Goal: Transaction & Acquisition: Purchase product/service

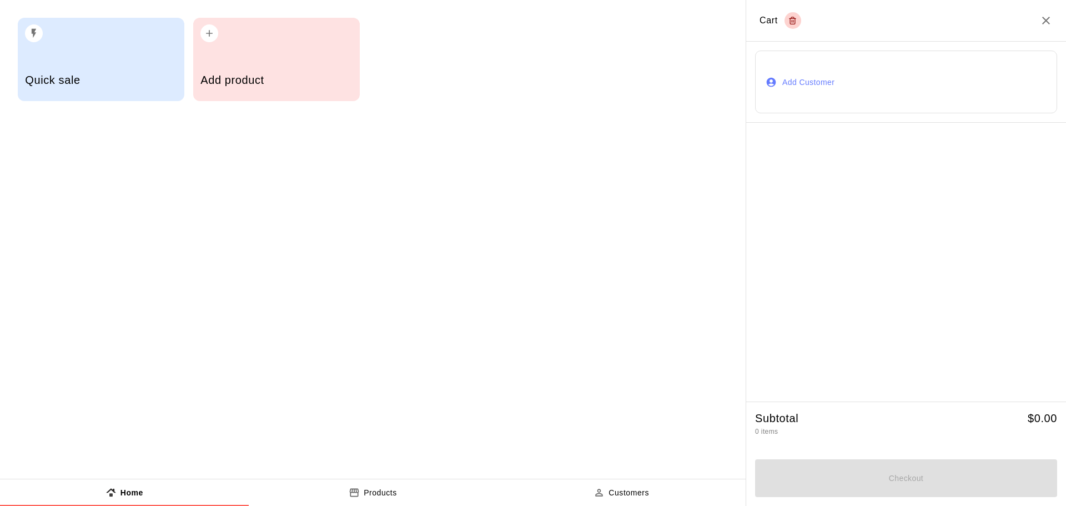
click at [367, 500] on button "Products" at bounding box center [373, 492] width 249 height 27
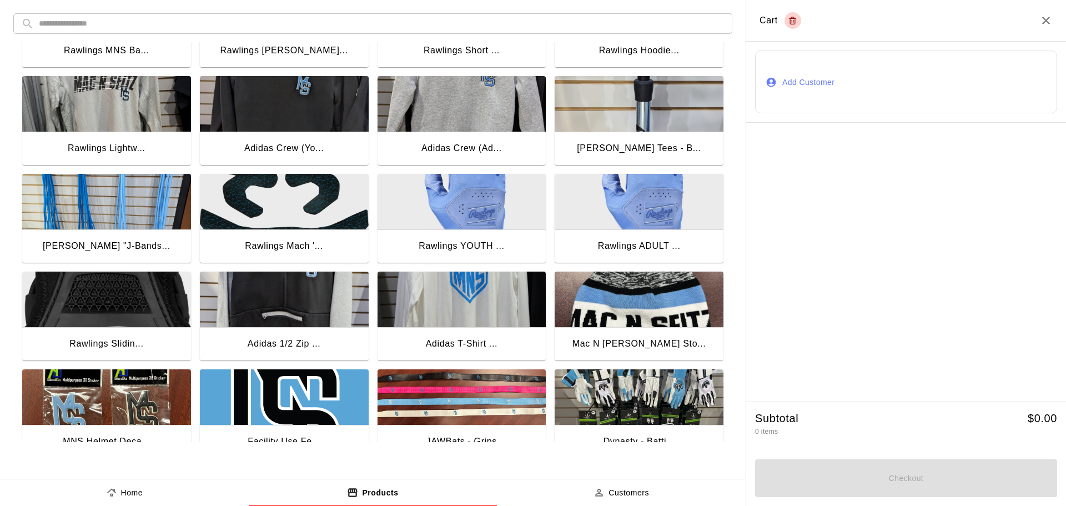
scroll to position [500, 0]
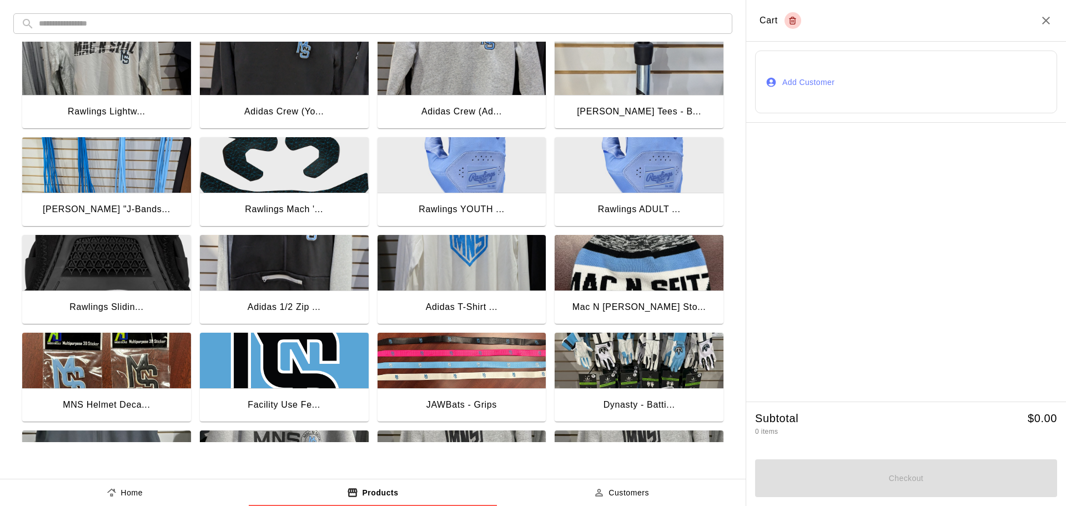
click at [456, 284] on img "button" at bounding box center [462, 263] width 169 height 56
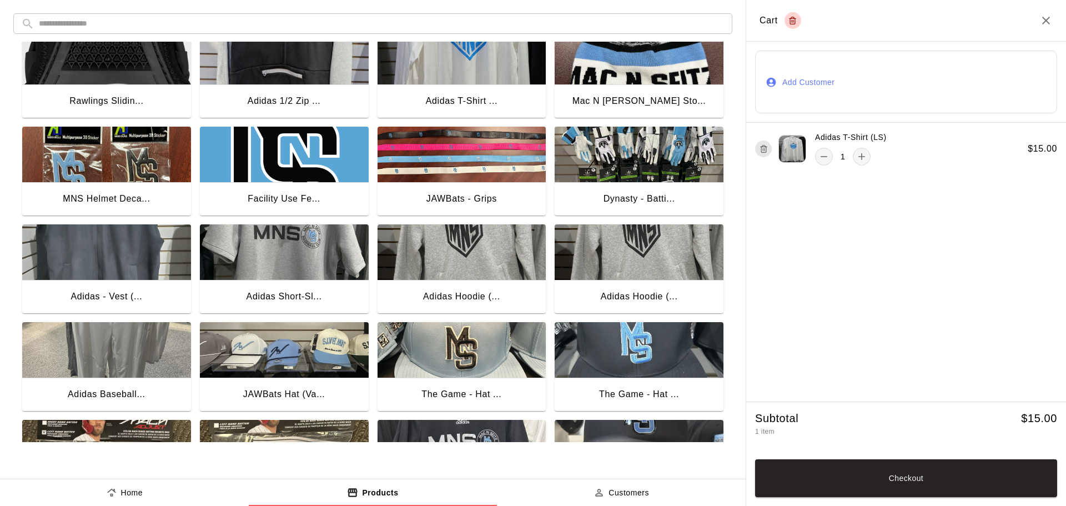
scroll to position [722, 0]
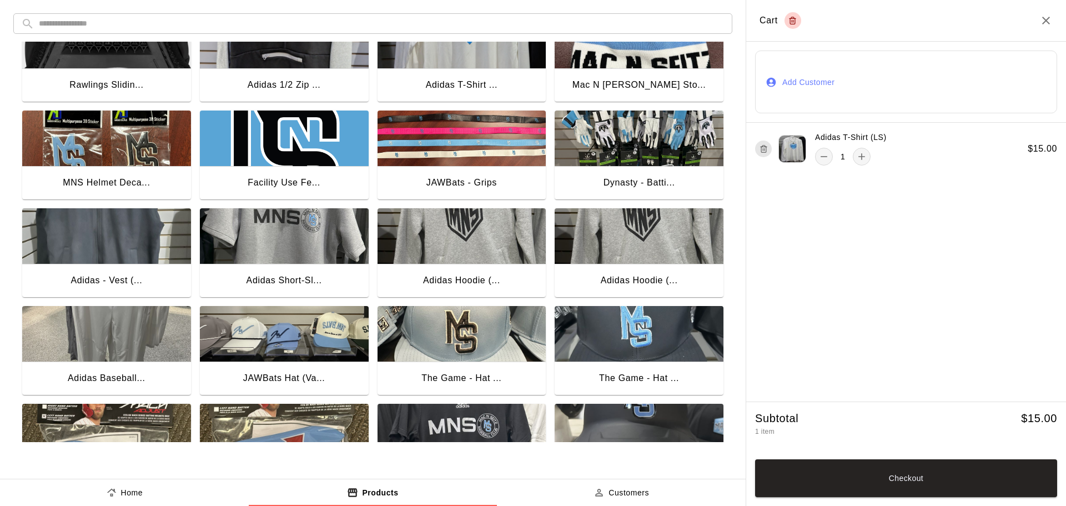
click at [643, 328] on img "button" at bounding box center [639, 334] width 169 height 56
click at [914, 479] on button "Checkout" at bounding box center [906, 478] width 302 height 38
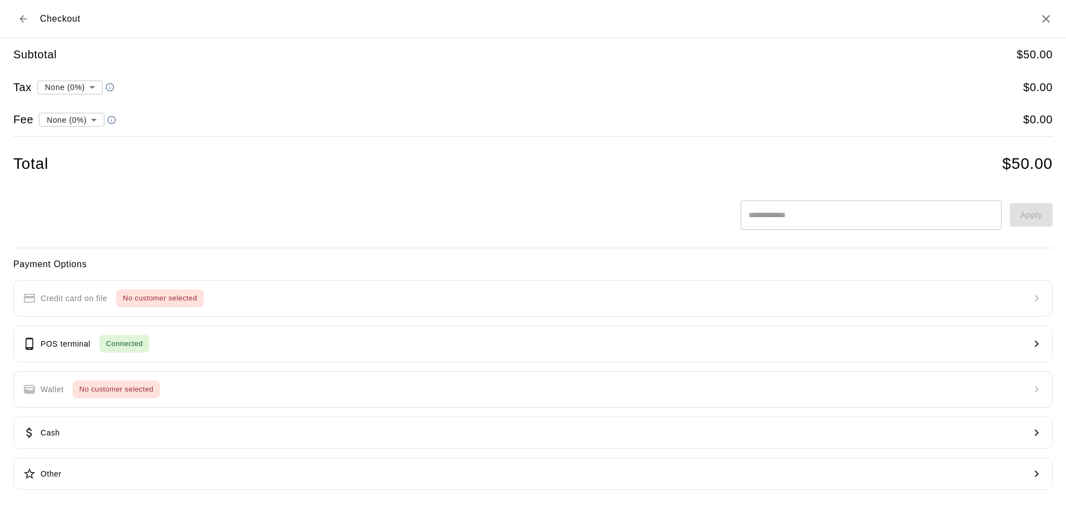
type input "**********"
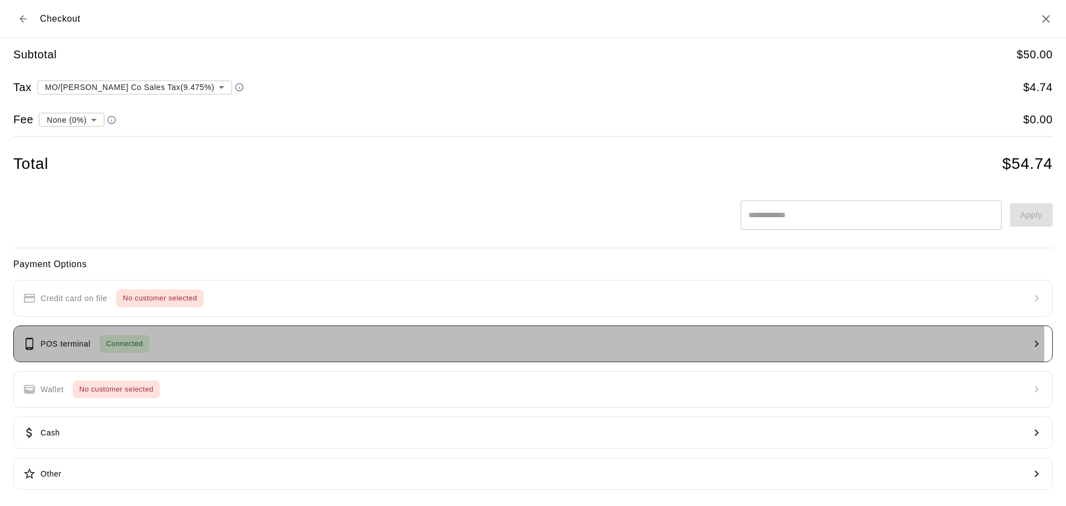
click at [181, 344] on button "POS terminal Connected" at bounding box center [532, 343] width 1039 height 37
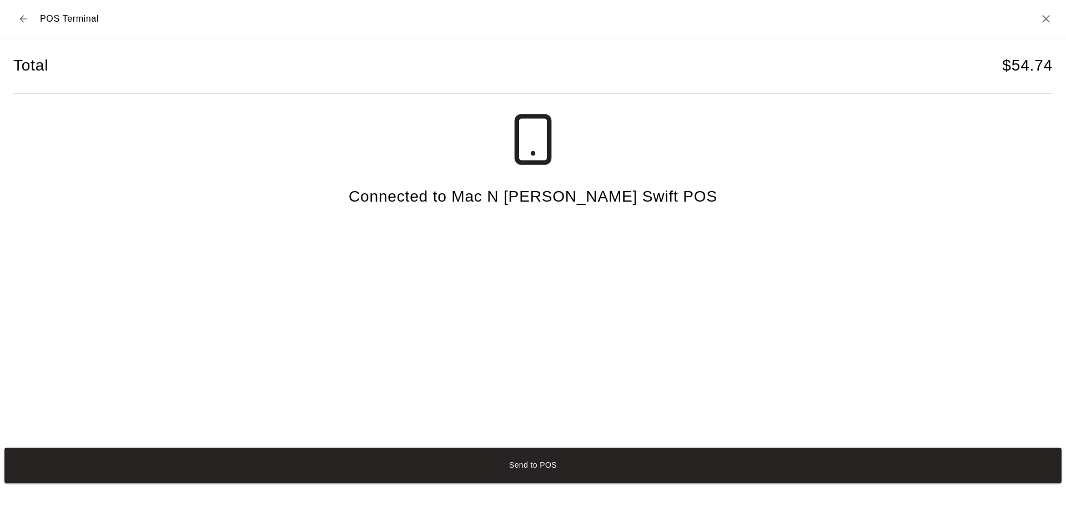
click at [538, 466] on button "Send to POS" at bounding box center [532, 466] width 1057 height 36
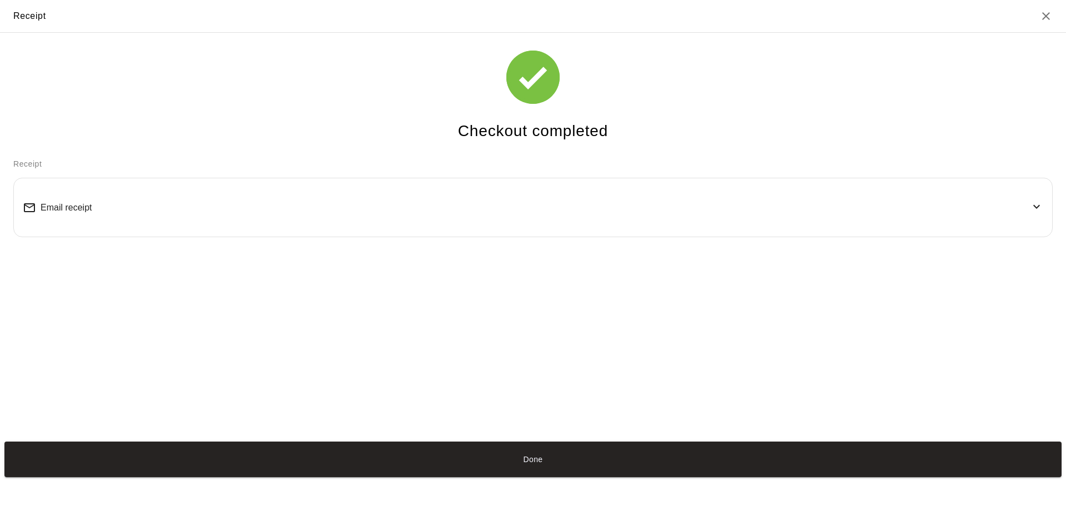
click at [64, 208] on span "Email receipt" at bounding box center [66, 208] width 51 height 10
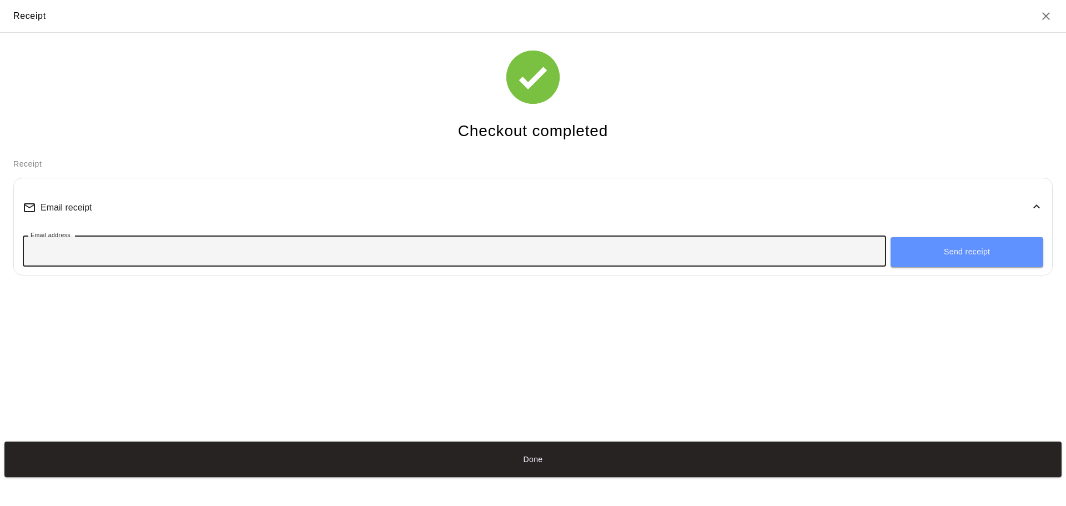
click at [153, 259] on input "Email address" at bounding box center [454, 251] width 863 height 21
type input "**********"
click at [962, 260] on button "Send receipt" at bounding box center [967, 252] width 153 height 30
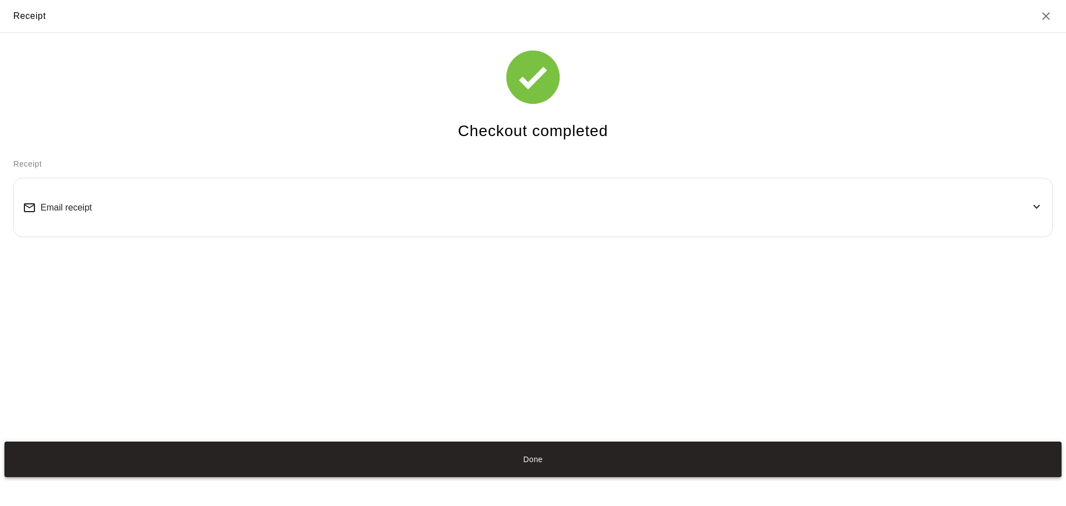
click at [529, 461] on button "Done" at bounding box center [532, 459] width 1057 height 36
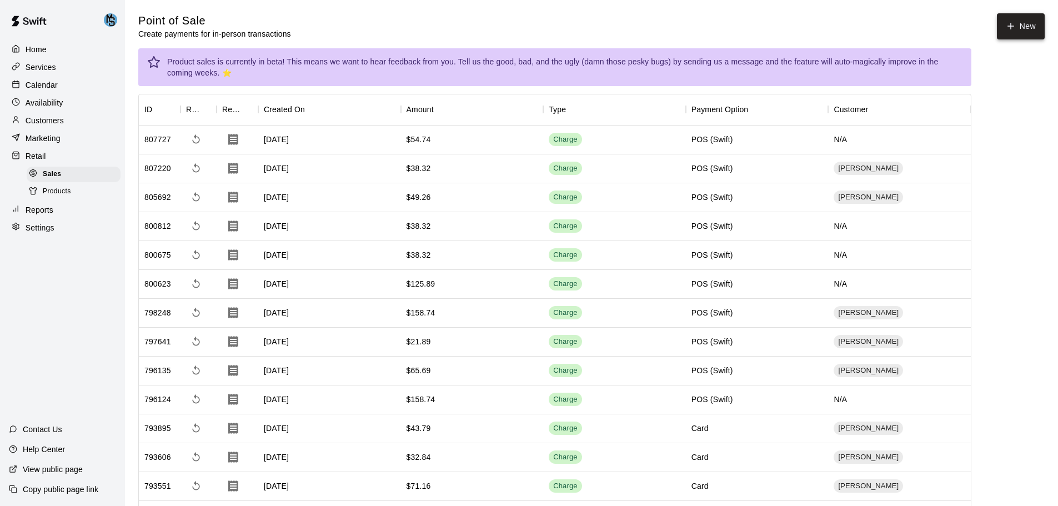
click at [1036, 29] on button "New" at bounding box center [1021, 26] width 48 height 26
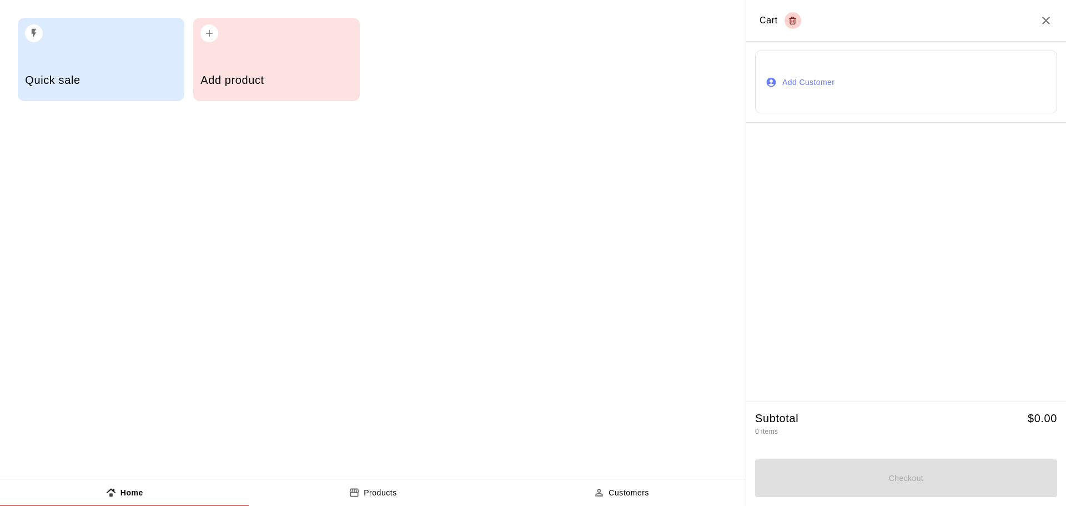
click at [395, 491] on p "Products" at bounding box center [380, 493] width 33 height 12
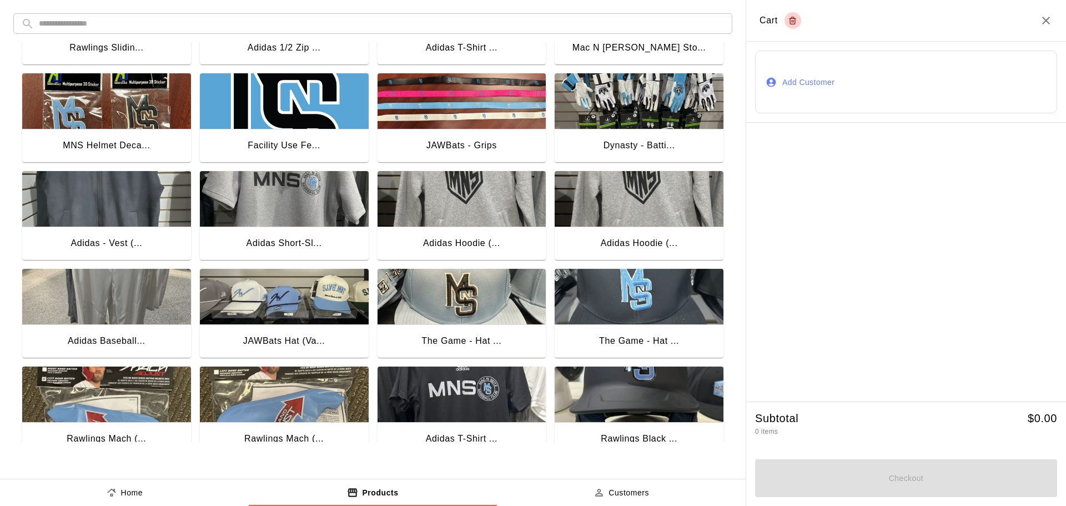
scroll to position [879, 0]
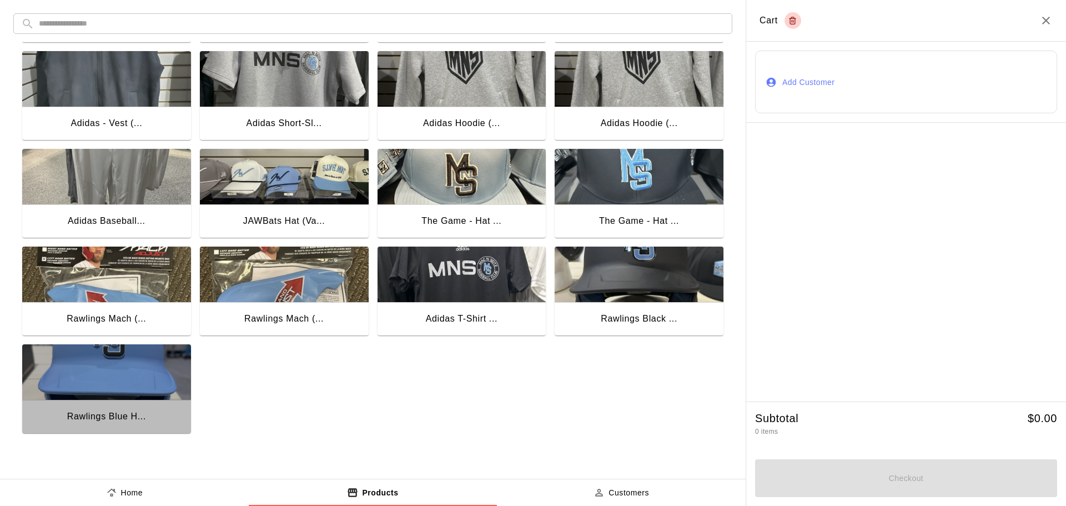
click at [123, 374] on img "button" at bounding box center [106, 372] width 169 height 56
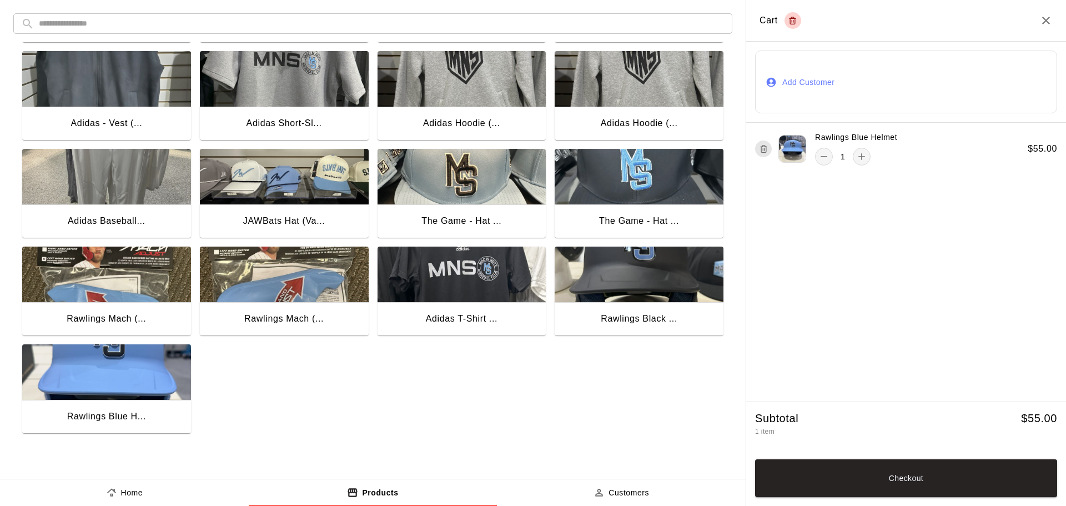
click at [814, 82] on button "Add Customer" at bounding box center [906, 82] width 302 height 63
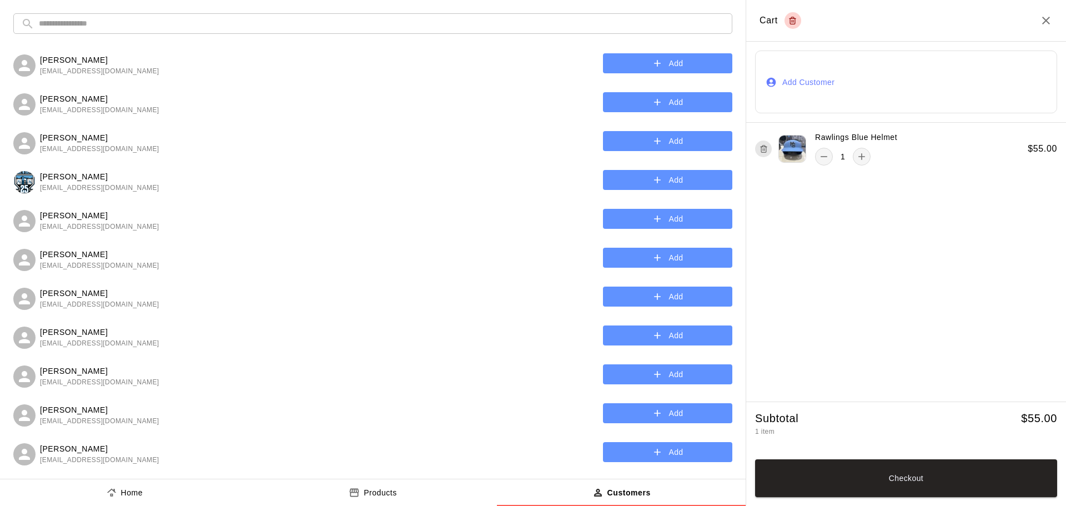
click at [104, 22] on input "text" at bounding box center [382, 23] width 686 height 21
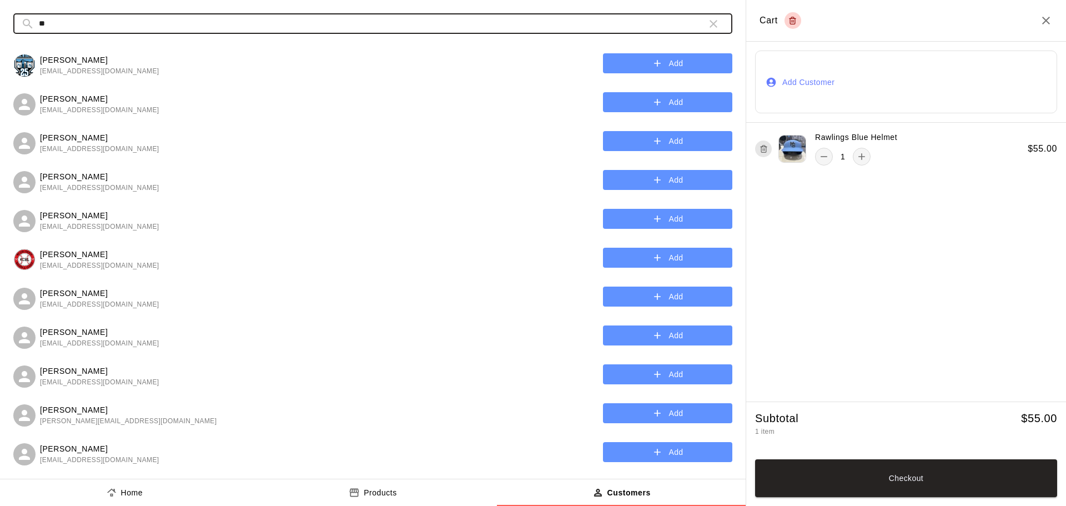
type input "*"
click at [1046, 22] on icon "Close" at bounding box center [1045, 20] width 13 height 13
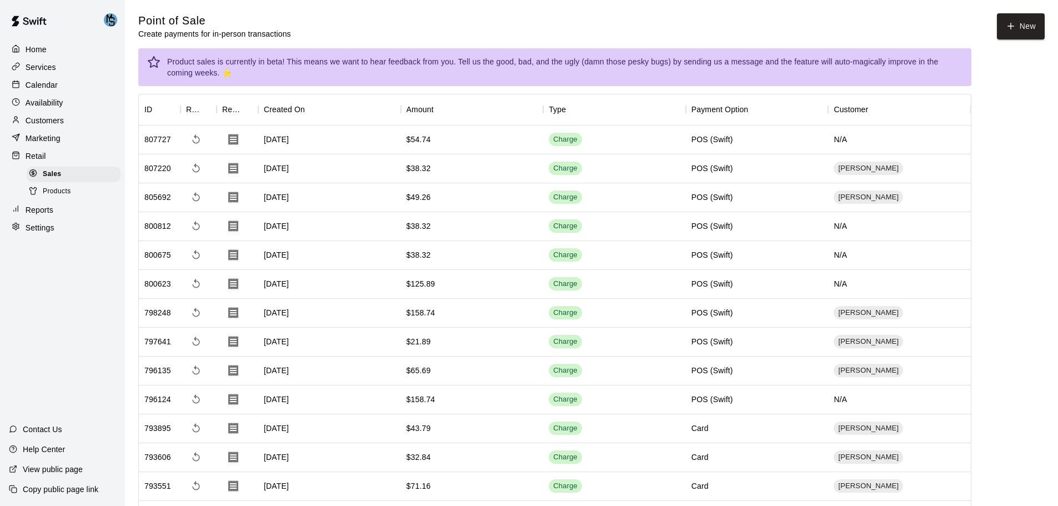
click at [52, 122] on p "Customers" at bounding box center [45, 120] width 38 height 11
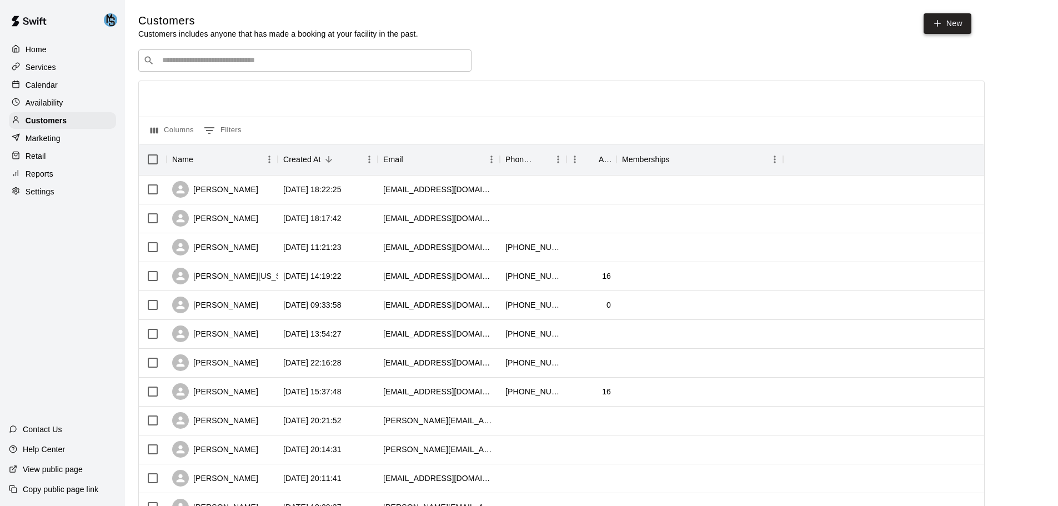
click at [948, 26] on link "New" at bounding box center [947, 23] width 48 height 21
select select "**"
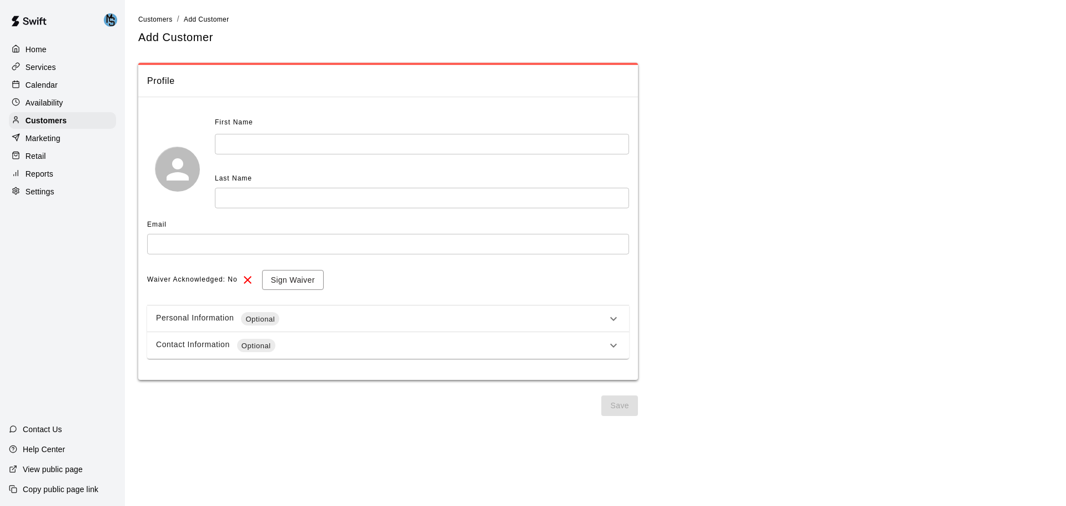
click at [299, 145] on input "text" at bounding box center [422, 144] width 414 height 21
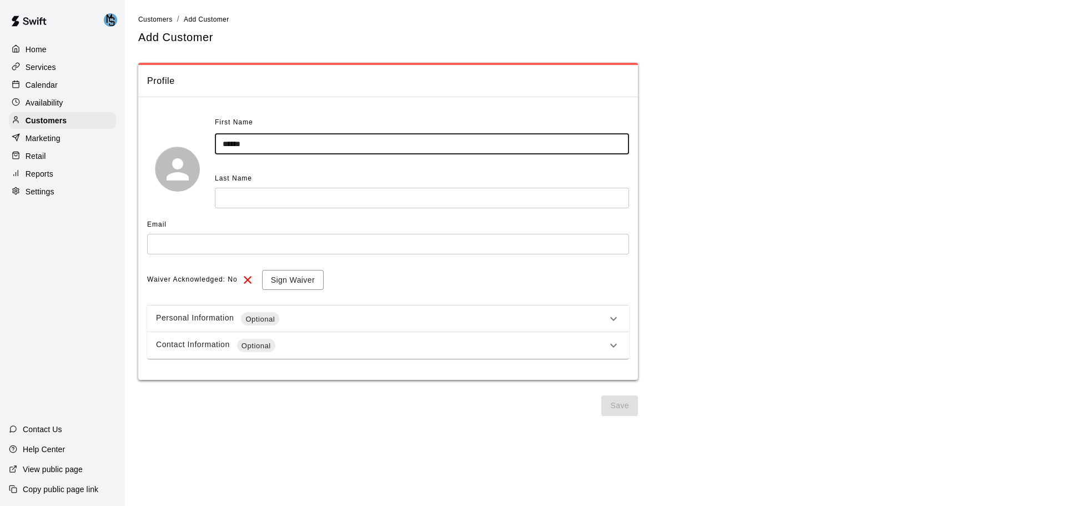
type input "******"
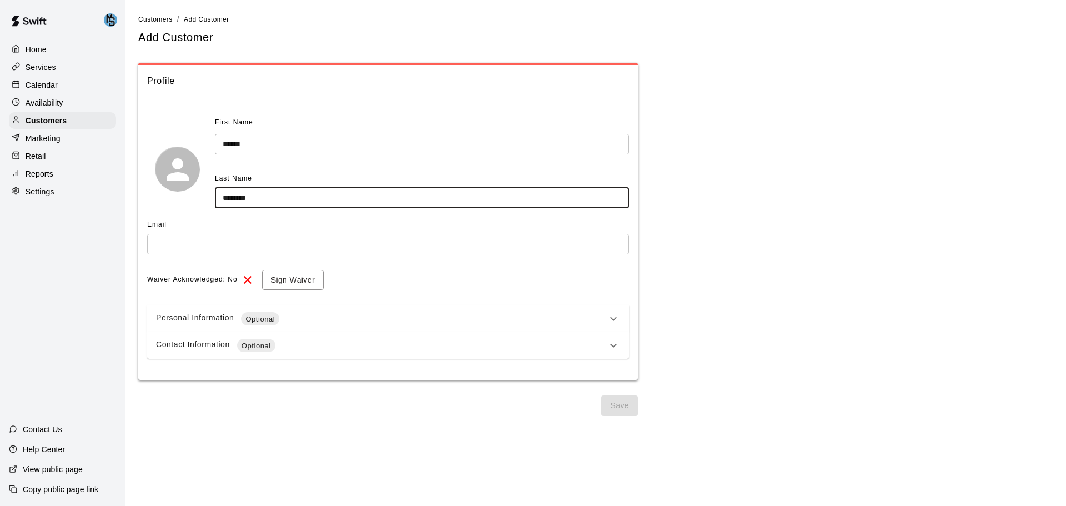
type input "********"
click at [213, 245] on input "text" at bounding box center [388, 244] width 482 height 21
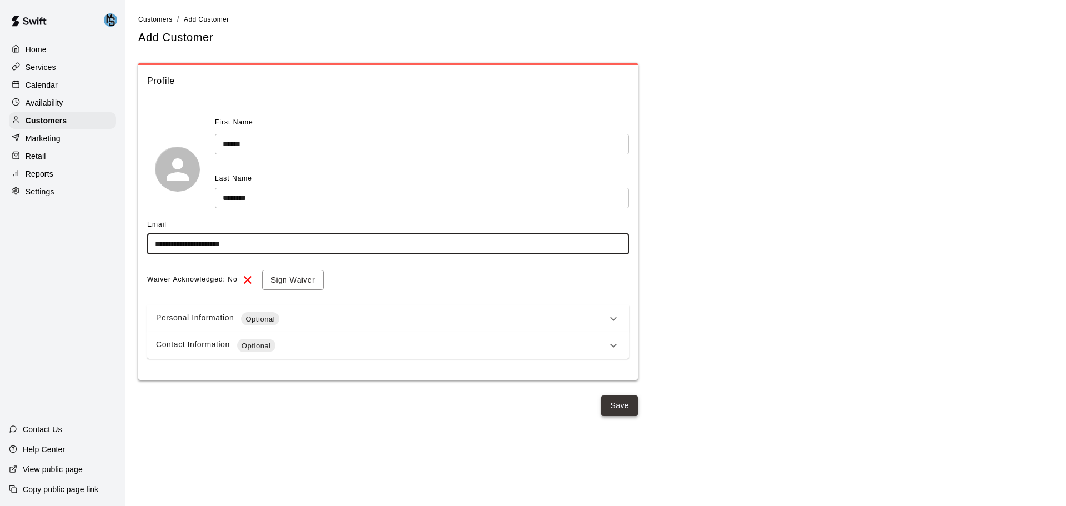
type input "**********"
click at [620, 408] on button "Save" at bounding box center [619, 405] width 37 height 21
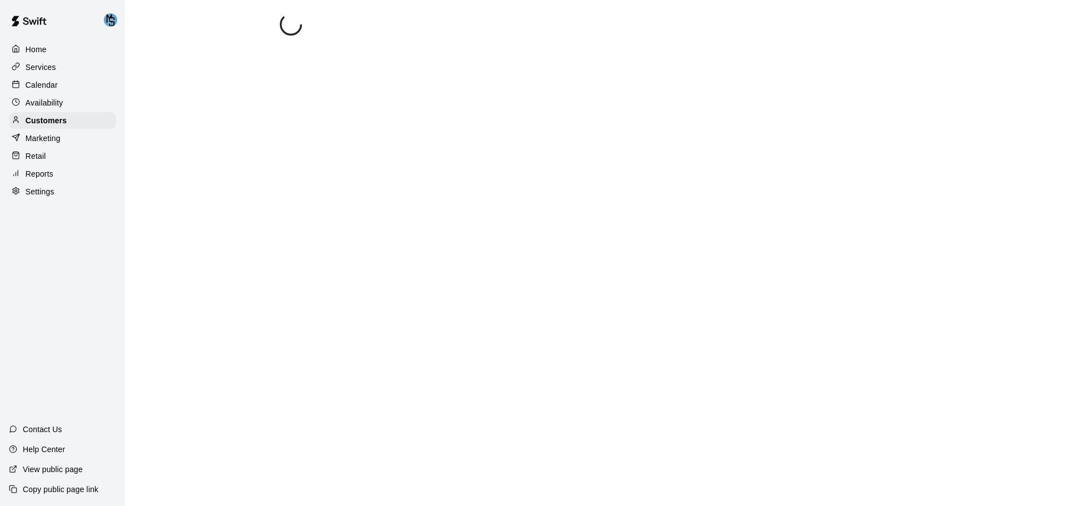
select select "**"
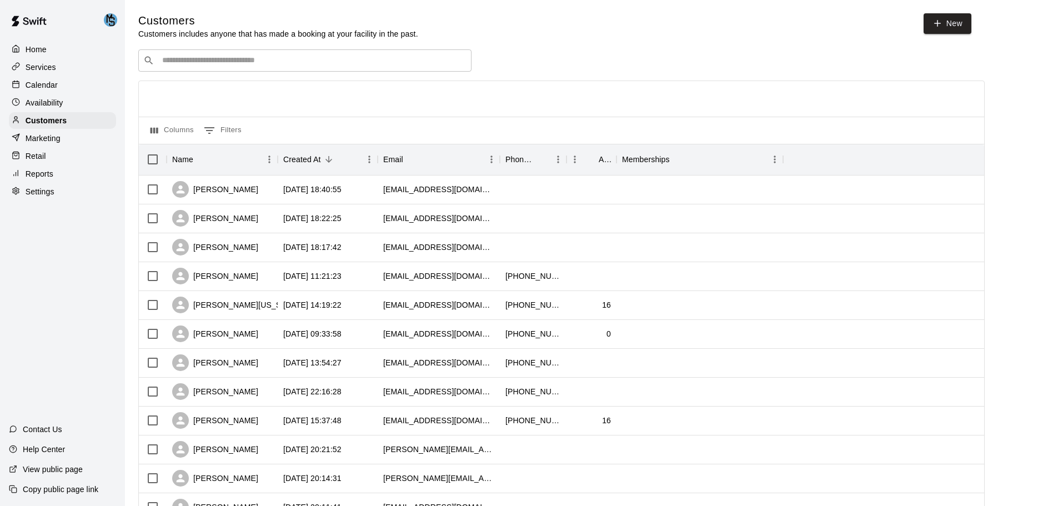
click at [39, 162] on p "Retail" at bounding box center [36, 155] width 21 height 11
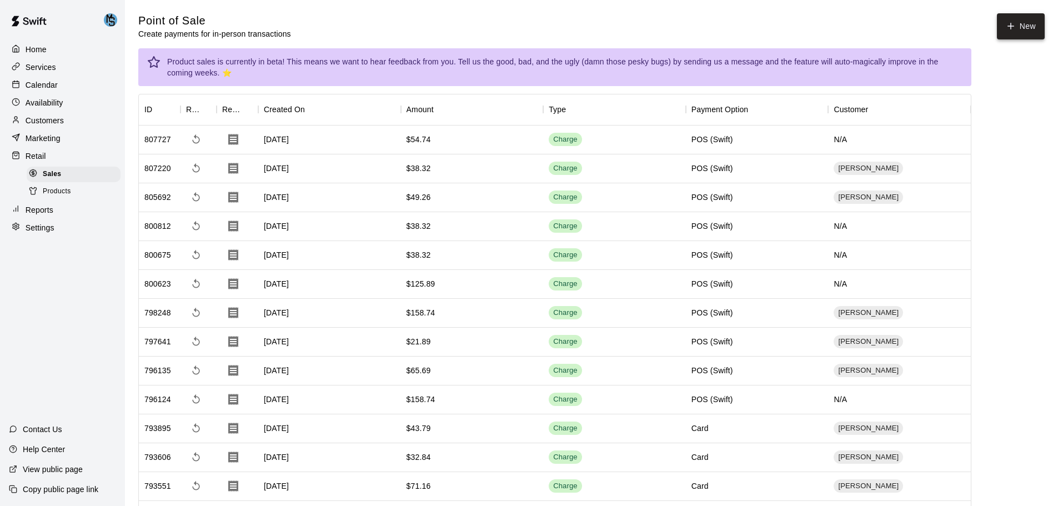
click at [1028, 34] on button "New" at bounding box center [1021, 26] width 48 height 26
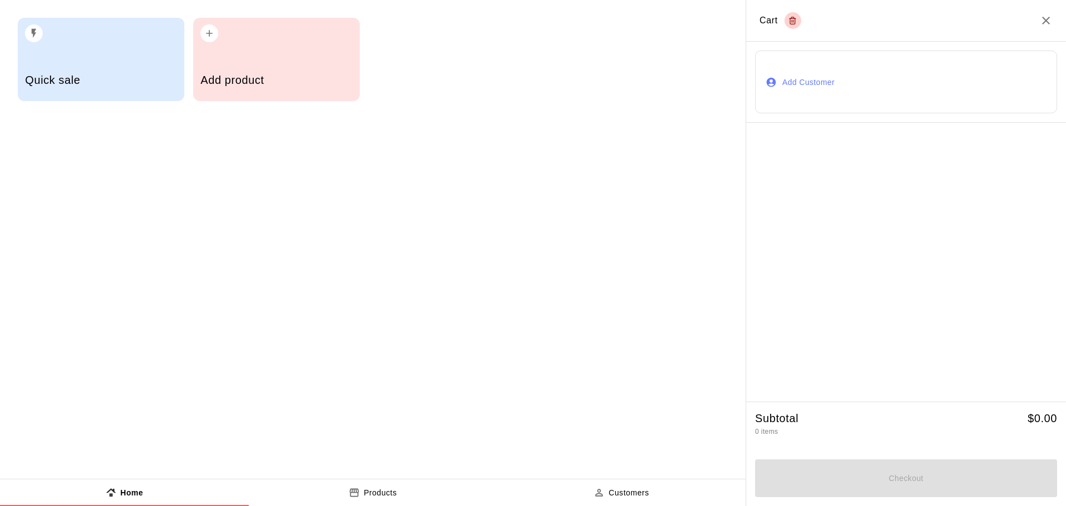
click at [870, 79] on button "Add Customer" at bounding box center [906, 82] width 302 height 63
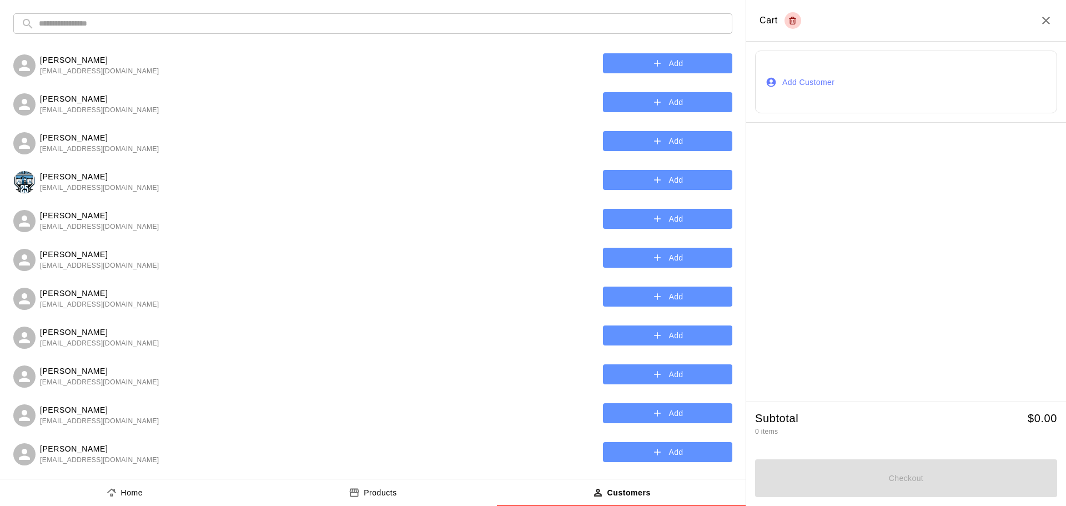
click at [97, 26] on input "text" at bounding box center [382, 23] width 686 height 21
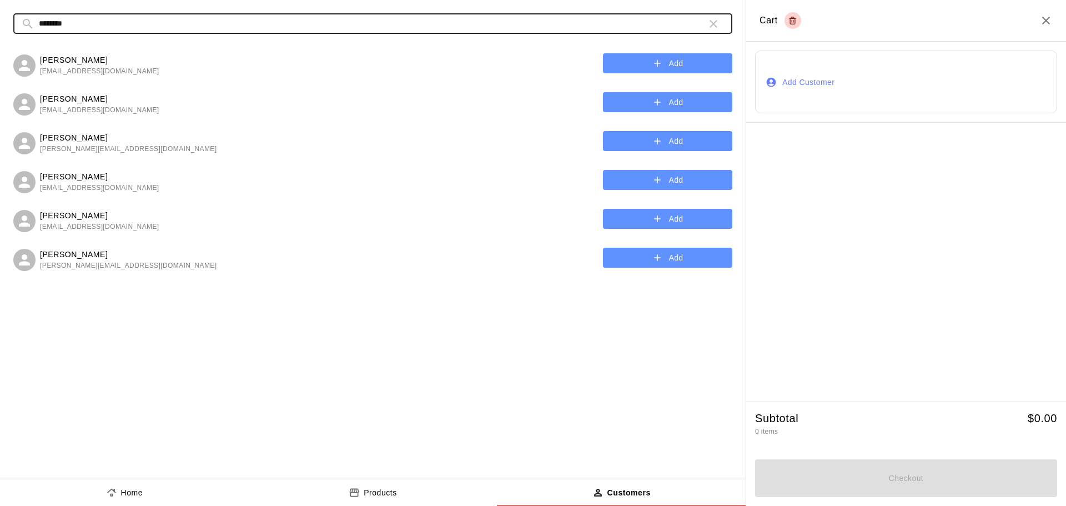
type input "********"
click at [708, 216] on button "Add" at bounding box center [667, 219] width 129 height 21
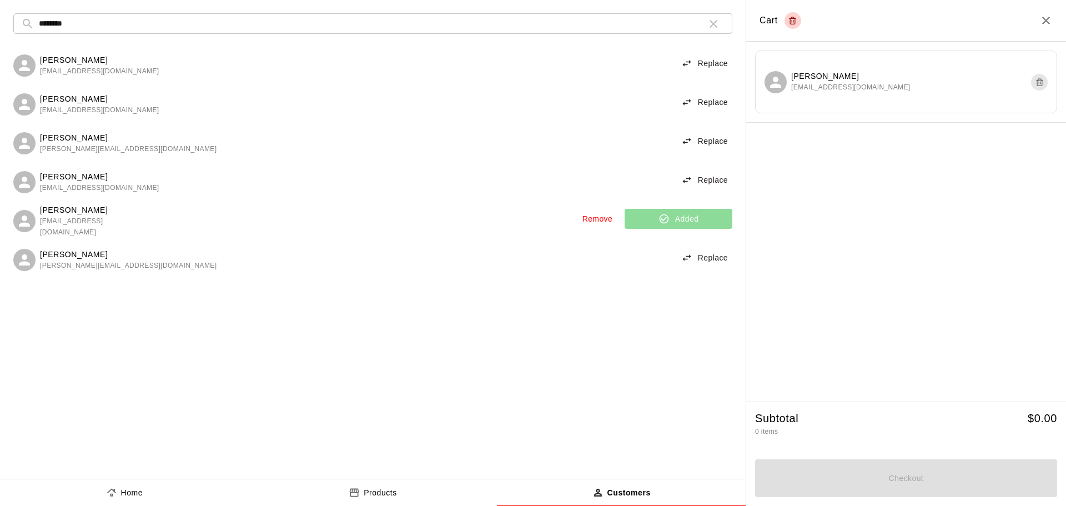
click at [420, 487] on button "Products" at bounding box center [373, 492] width 249 height 27
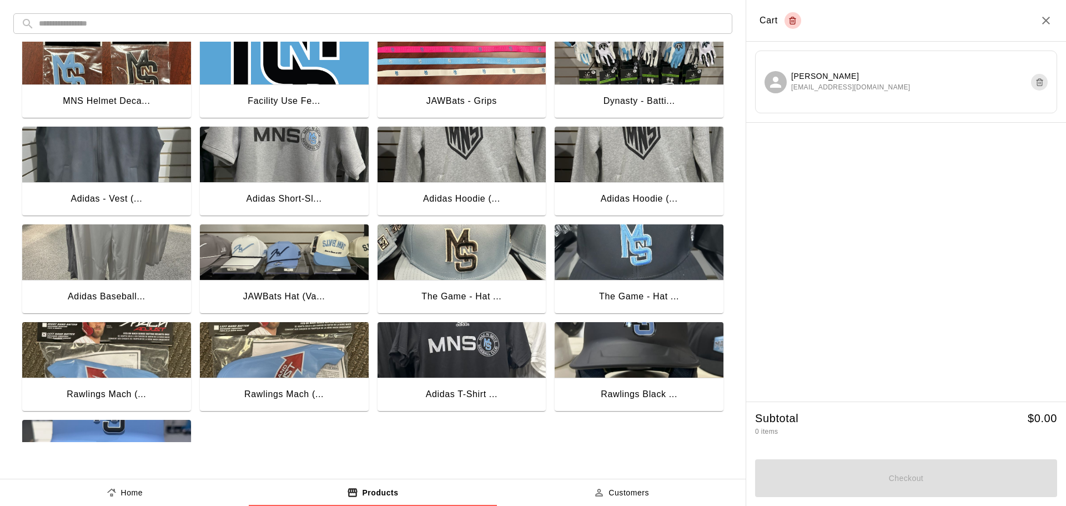
scroll to position [879, 0]
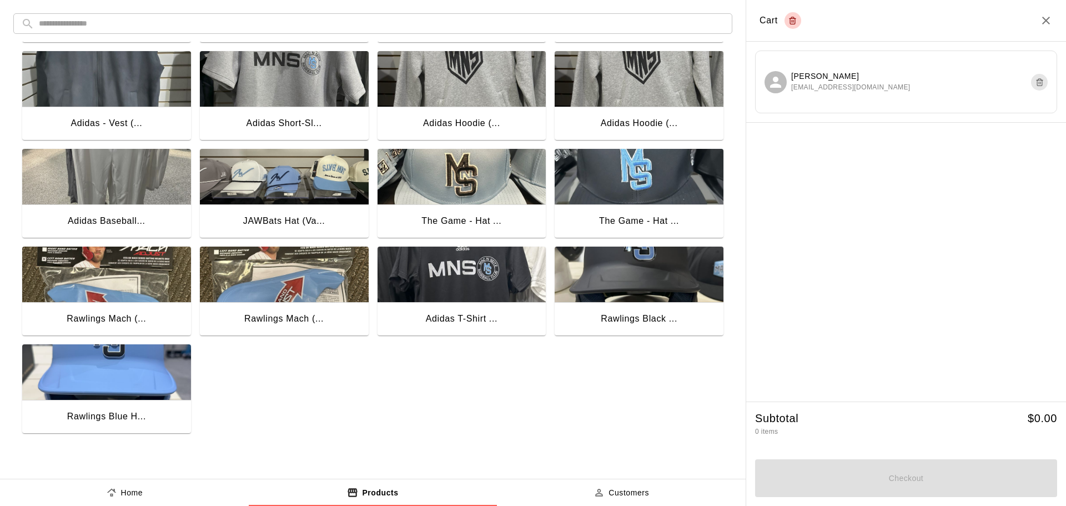
click at [142, 355] on img "button" at bounding box center [106, 372] width 169 height 56
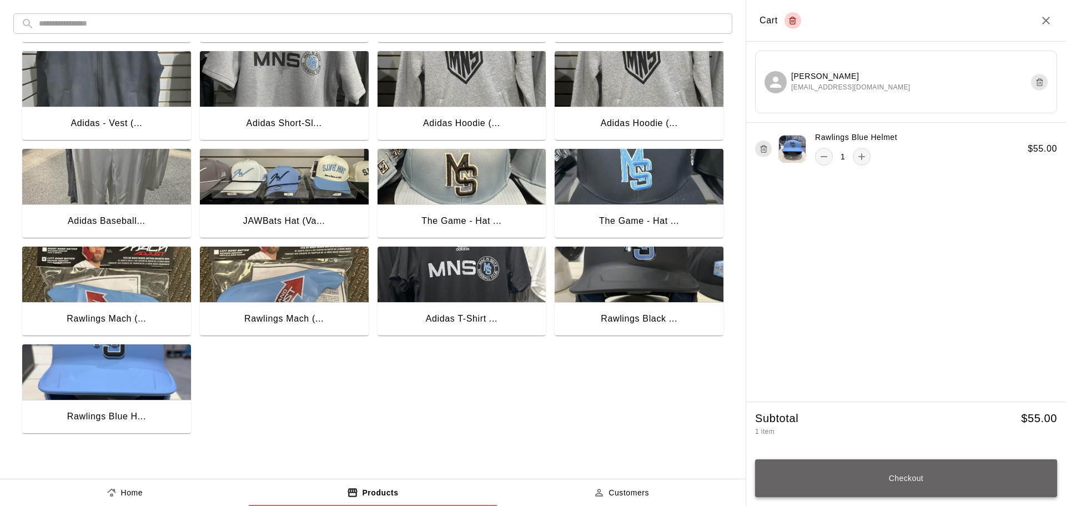
click at [904, 480] on button "Checkout" at bounding box center [906, 478] width 302 height 38
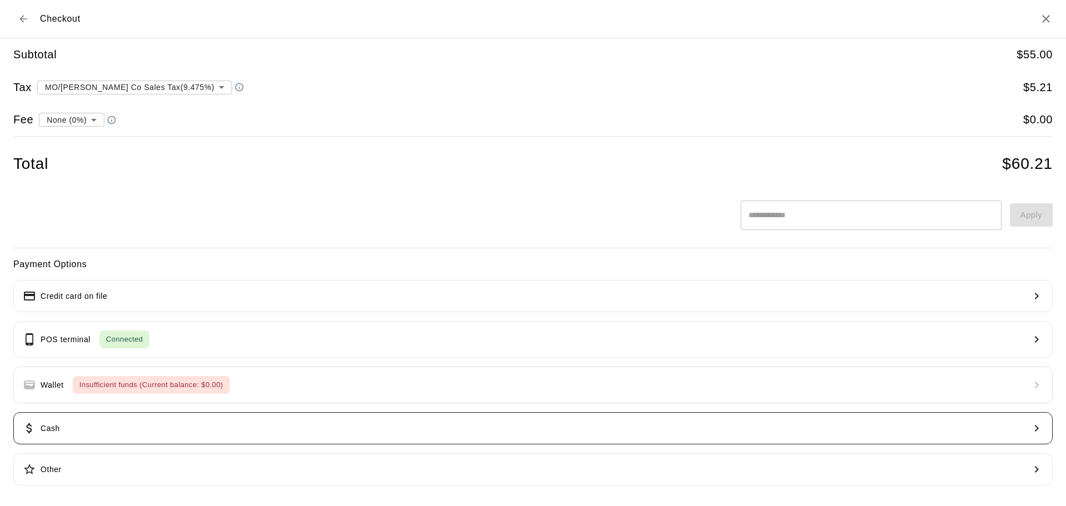
click at [112, 426] on button "Cash" at bounding box center [532, 428] width 1039 height 32
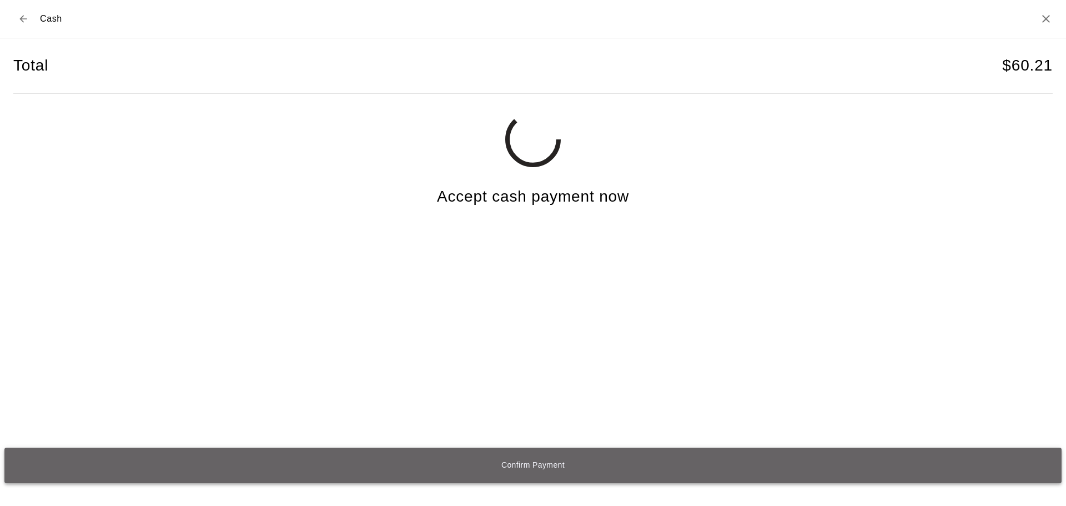
click at [546, 465] on button "Confirm Payment" at bounding box center [532, 466] width 1057 height 36
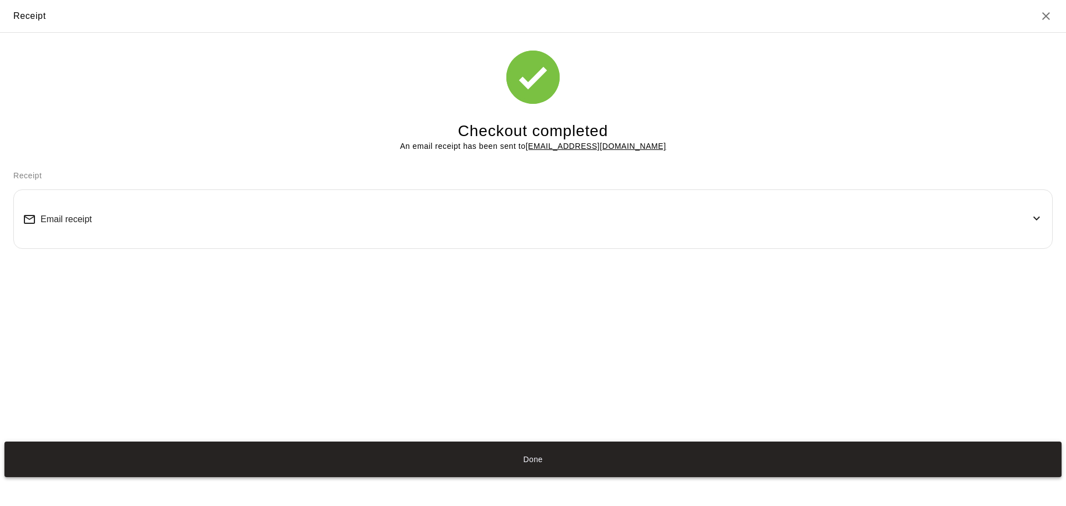
click at [546, 464] on button "Done" at bounding box center [532, 459] width 1057 height 36
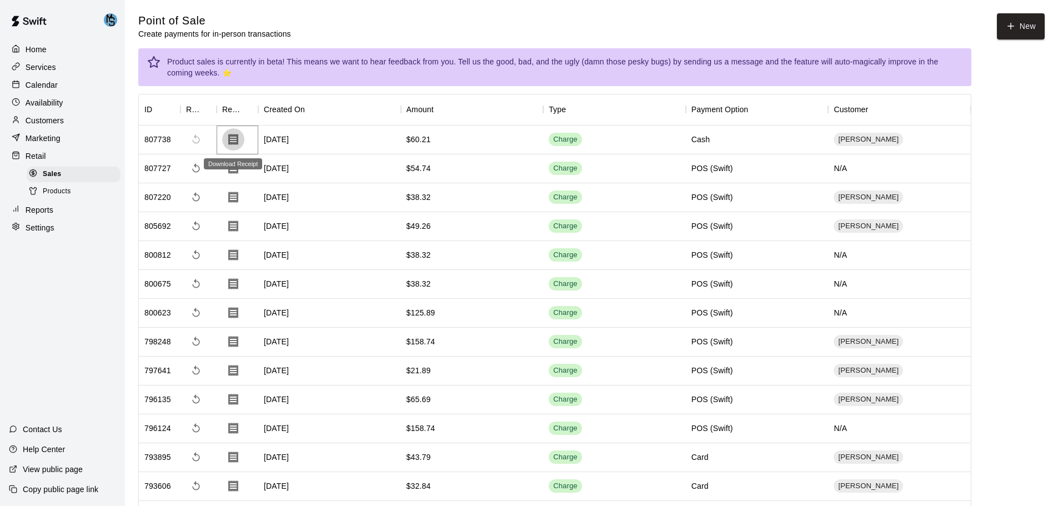
click at [230, 142] on icon "Download Receipt" at bounding box center [233, 139] width 13 height 13
click at [455, 139] on div "$60.21" at bounding box center [472, 139] width 143 height 29
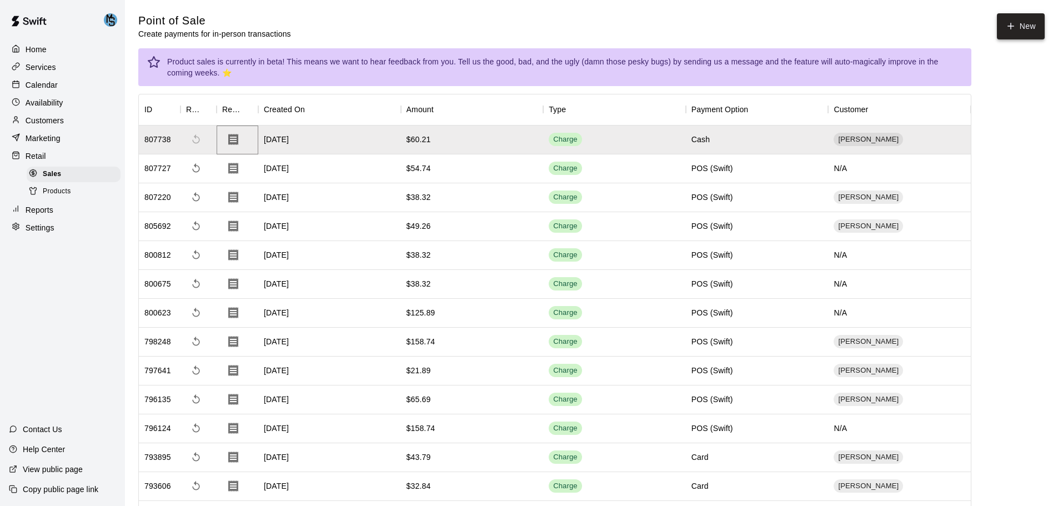
click at [1021, 33] on button "New" at bounding box center [1021, 26] width 48 height 26
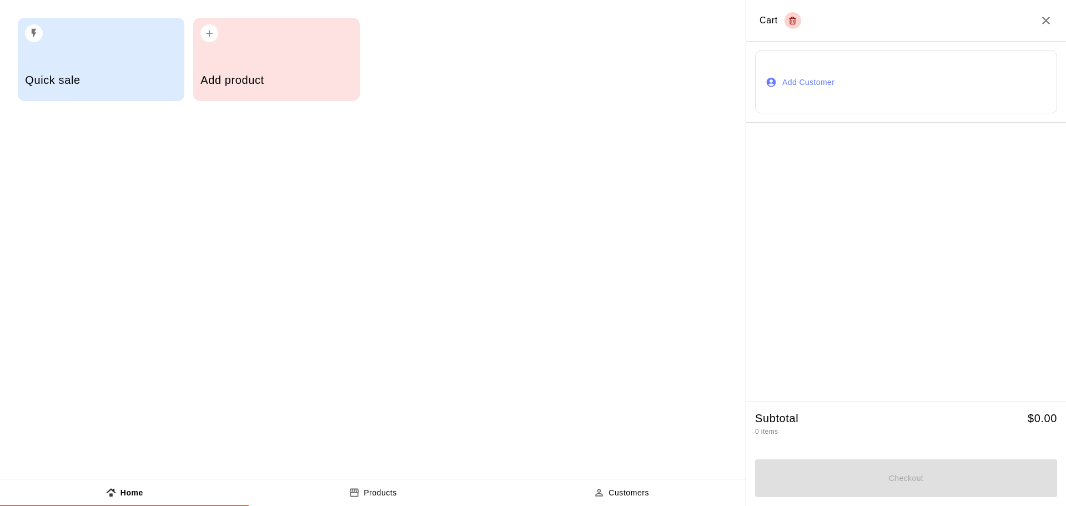
click at [1045, 15] on icon "Close" at bounding box center [1045, 20] width 13 height 13
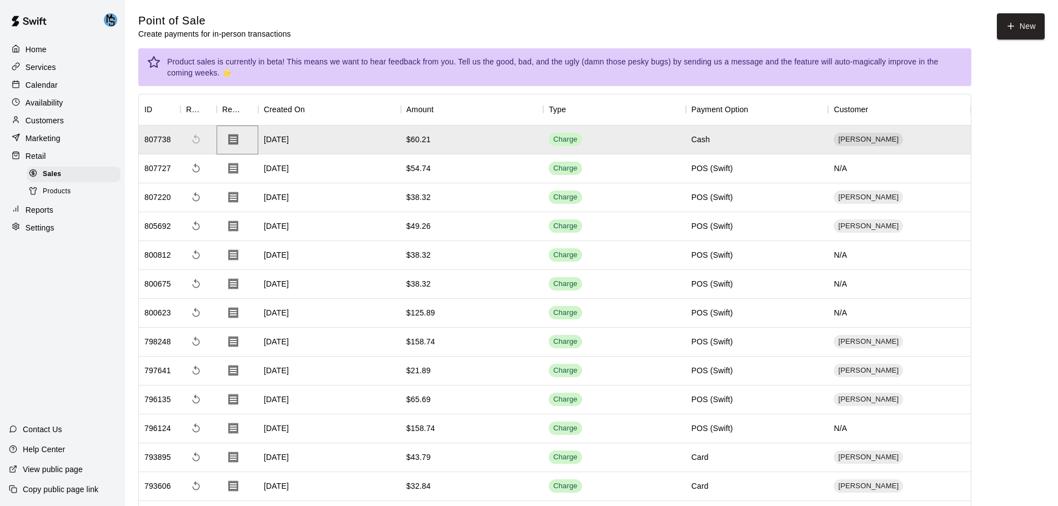
click at [32, 117] on div "Customers" at bounding box center [62, 120] width 107 height 17
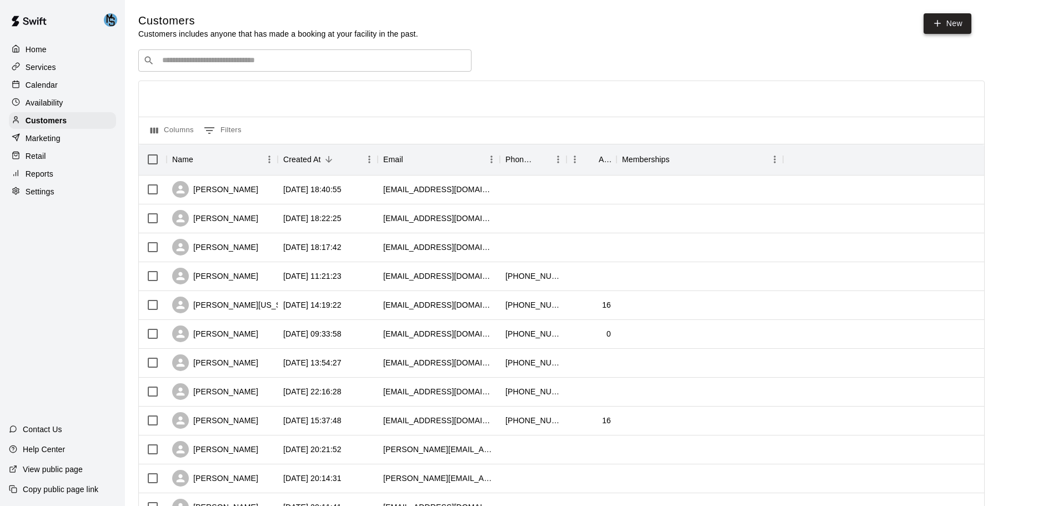
click at [948, 27] on link "New" at bounding box center [947, 23] width 48 height 21
select select "**"
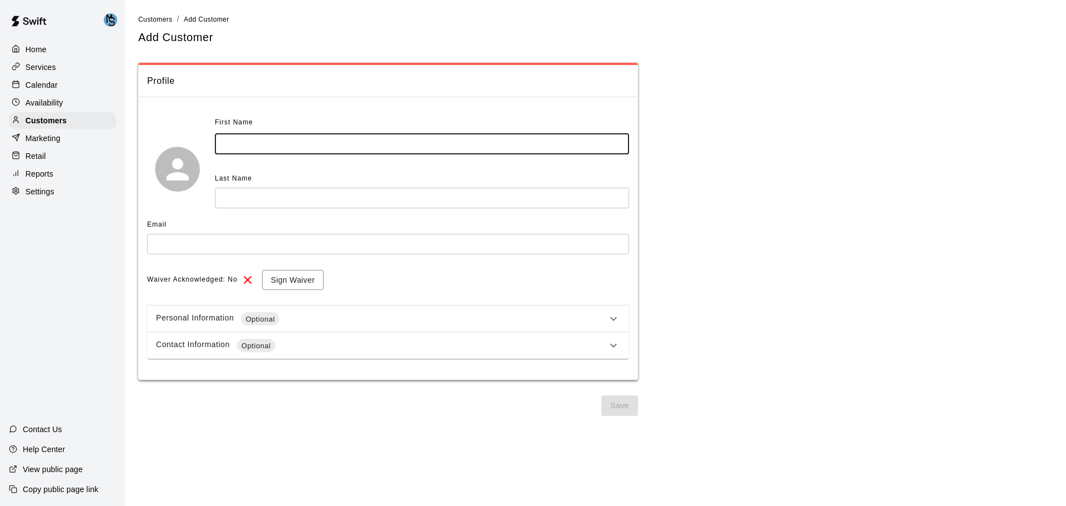
click at [320, 139] on input "text" at bounding box center [422, 144] width 414 height 21
type input "*"
type input "*******"
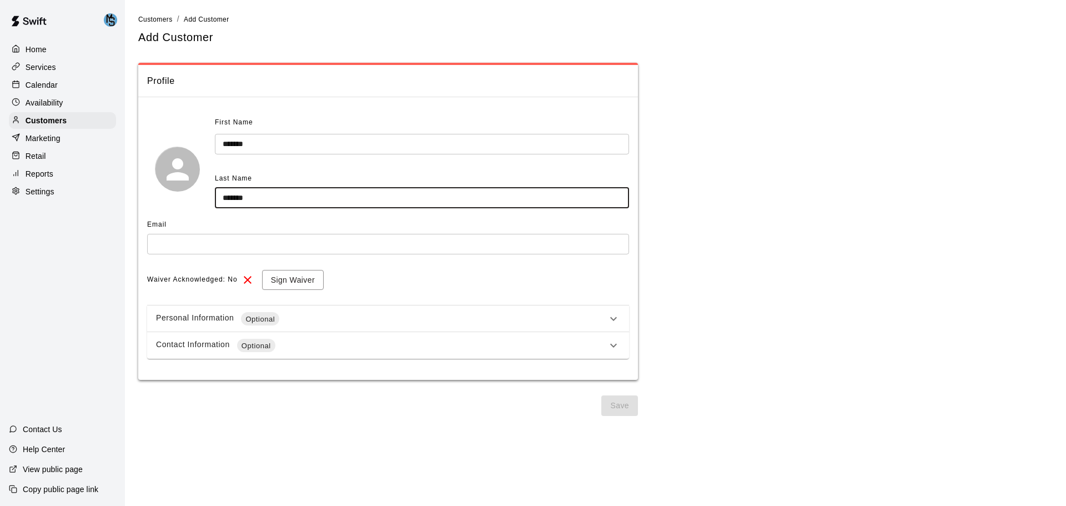
type input "*******"
click at [183, 239] on input "text" at bounding box center [388, 244] width 482 height 21
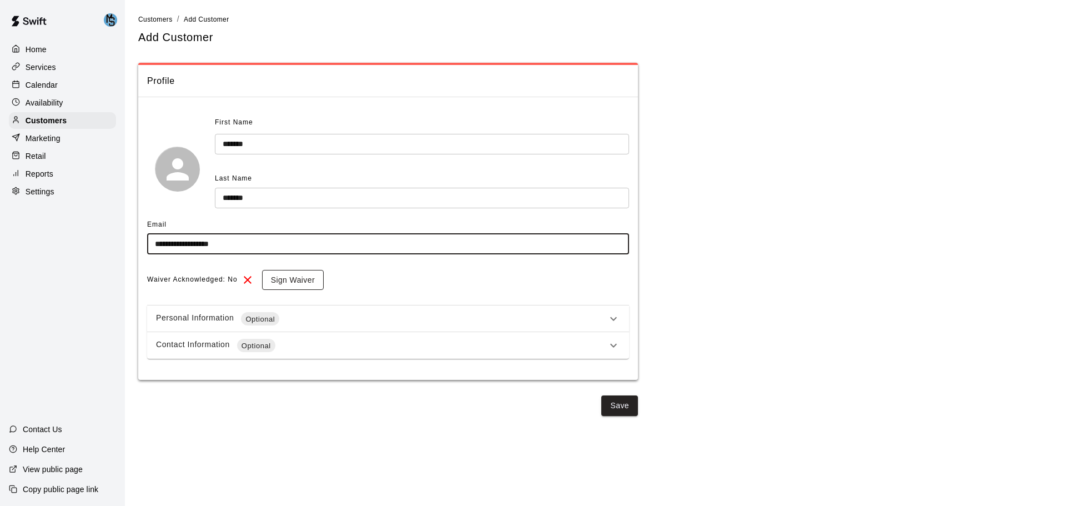
type input "**********"
click at [283, 282] on button "Sign Waiver" at bounding box center [293, 280] width 62 height 21
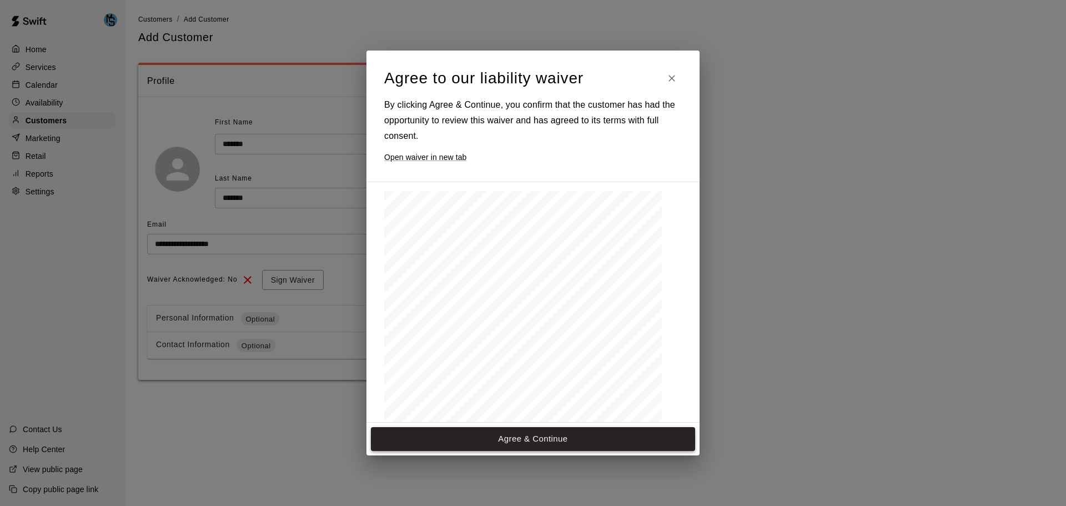
click at [584, 434] on button "Agree & Continue" at bounding box center [533, 438] width 324 height 23
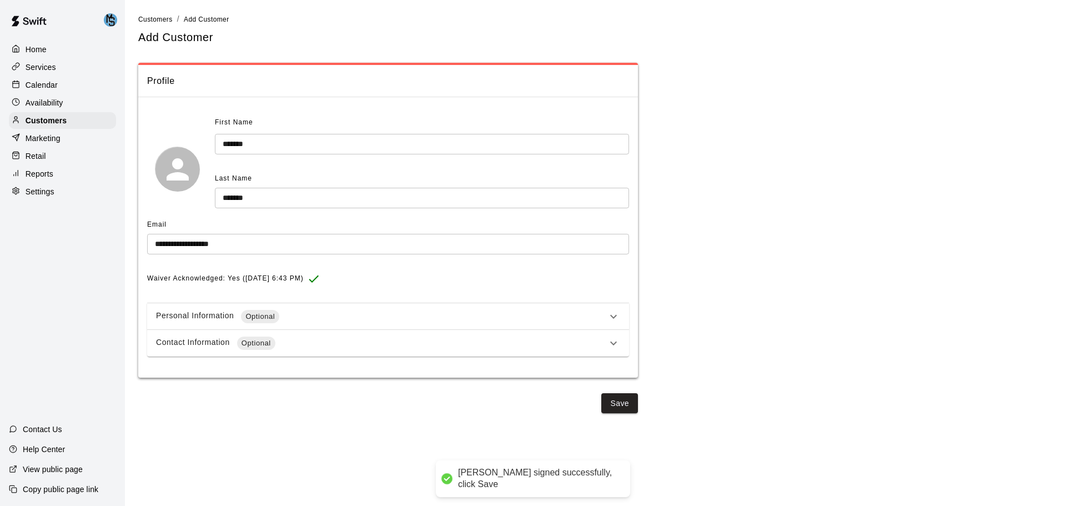
click at [639, 403] on div "**********" at bounding box center [595, 213] width 914 height 400
click at [622, 409] on button "Save" at bounding box center [619, 403] width 37 height 21
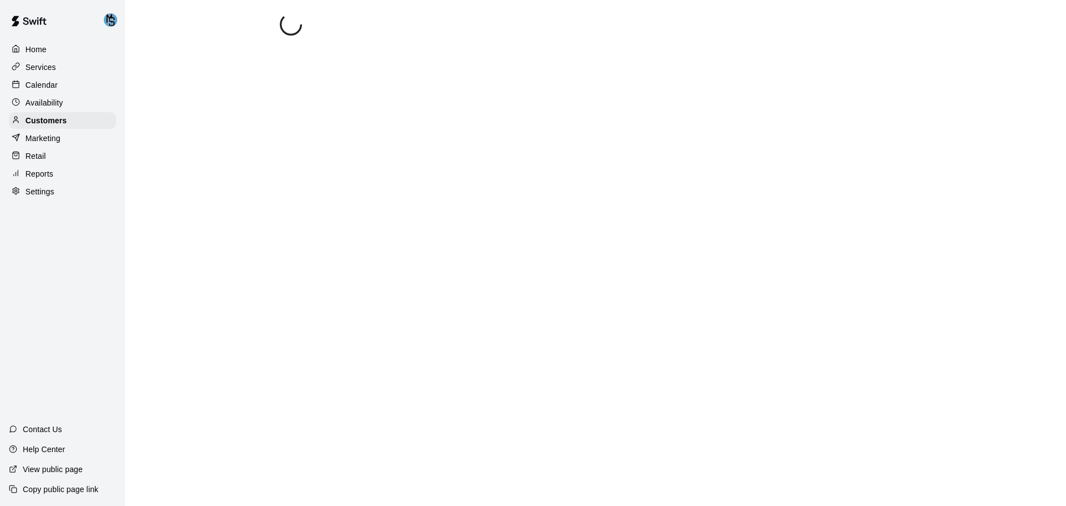
select select "**"
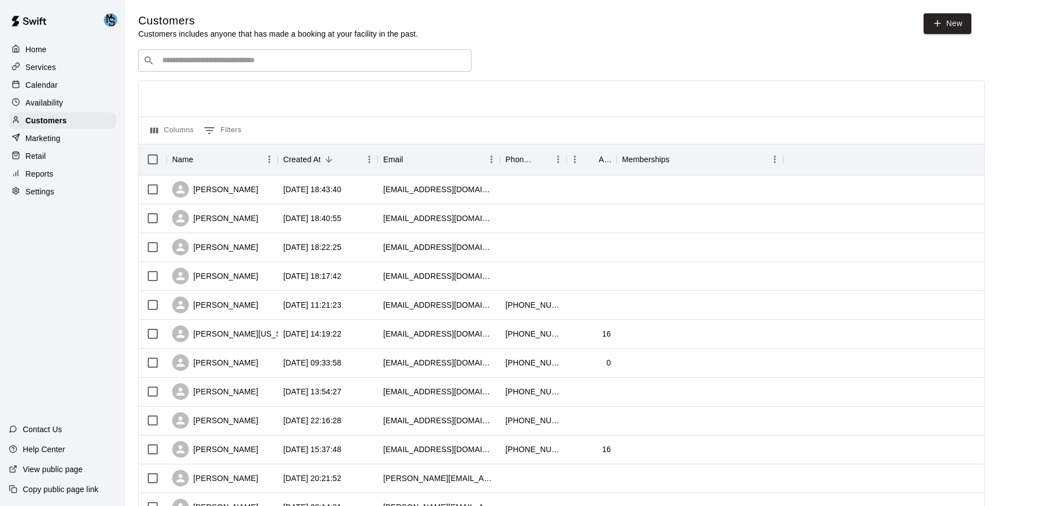
click at [45, 162] on p "Retail" at bounding box center [36, 155] width 21 height 11
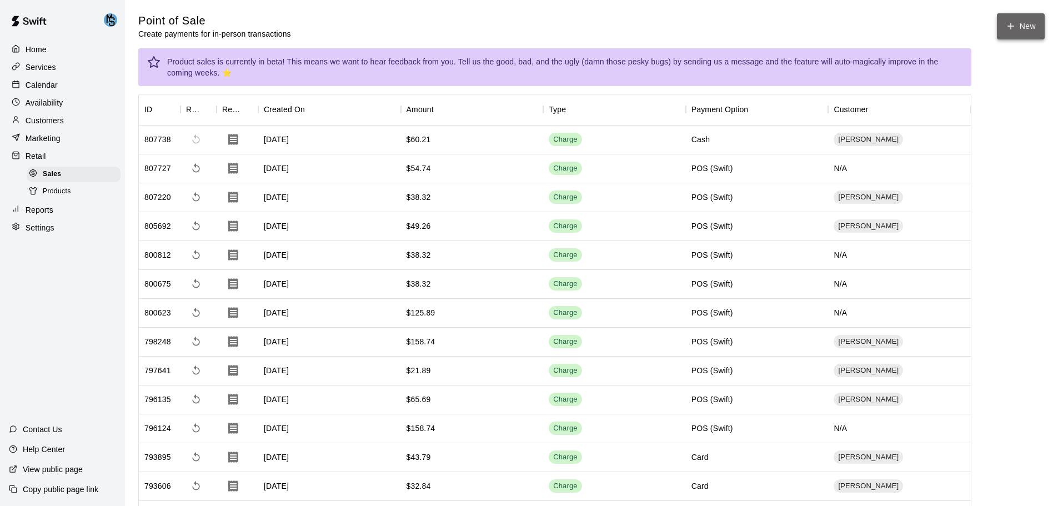
click at [1029, 37] on button "New" at bounding box center [1021, 26] width 48 height 26
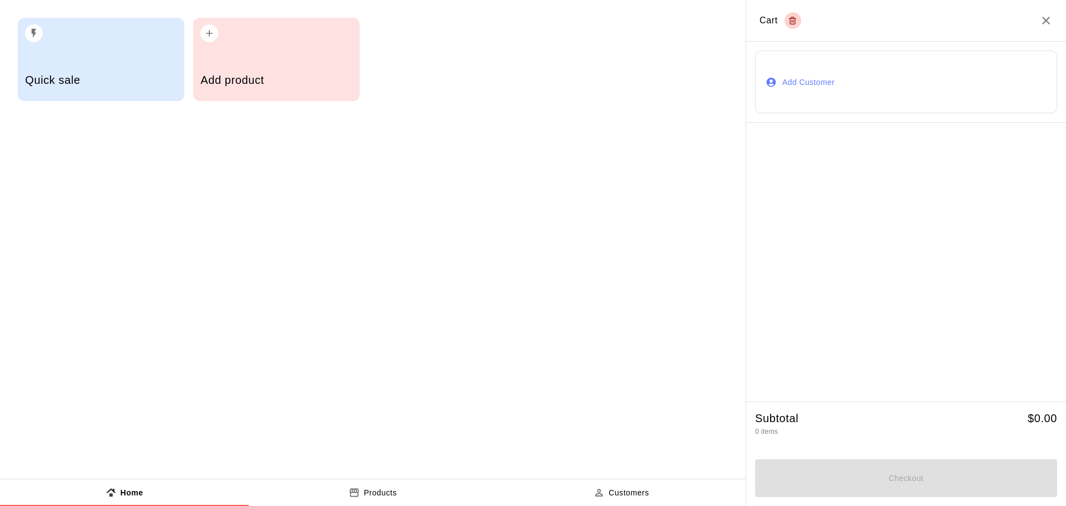
click at [951, 104] on button "Add Customer" at bounding box center [906, 82] width 302 height 63
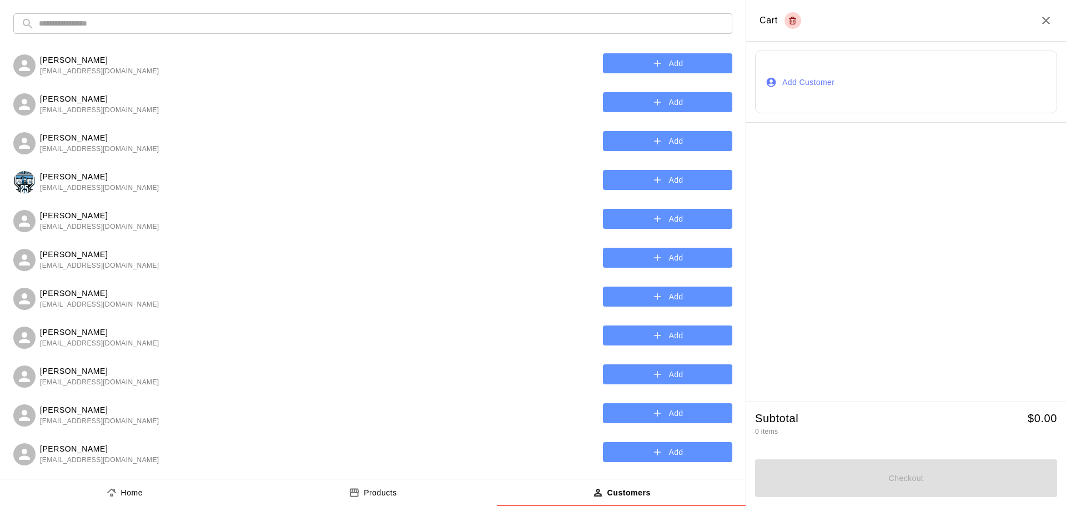
click at [66, 28] on input "text" at bounding box center [382, 23] width 686 height 21
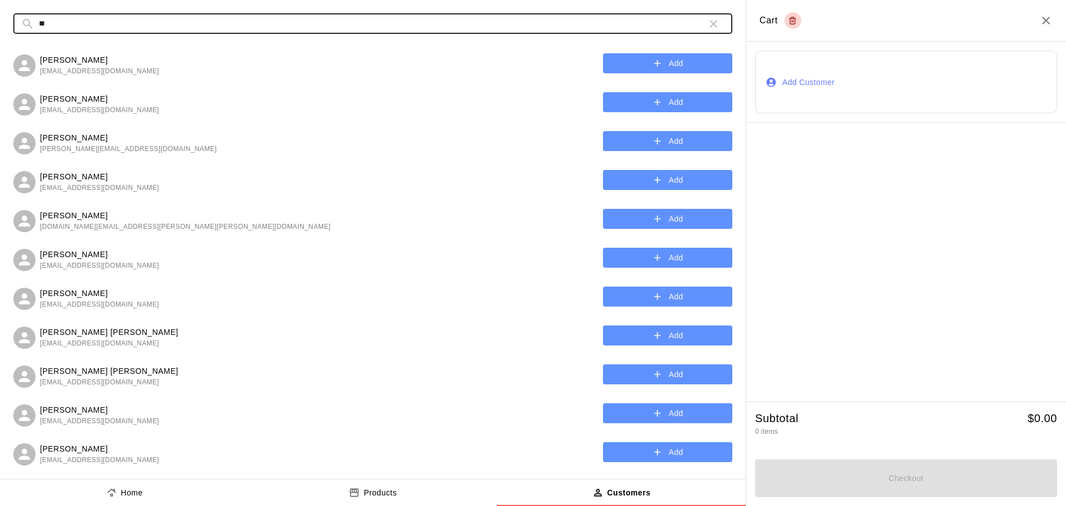
type input "*"
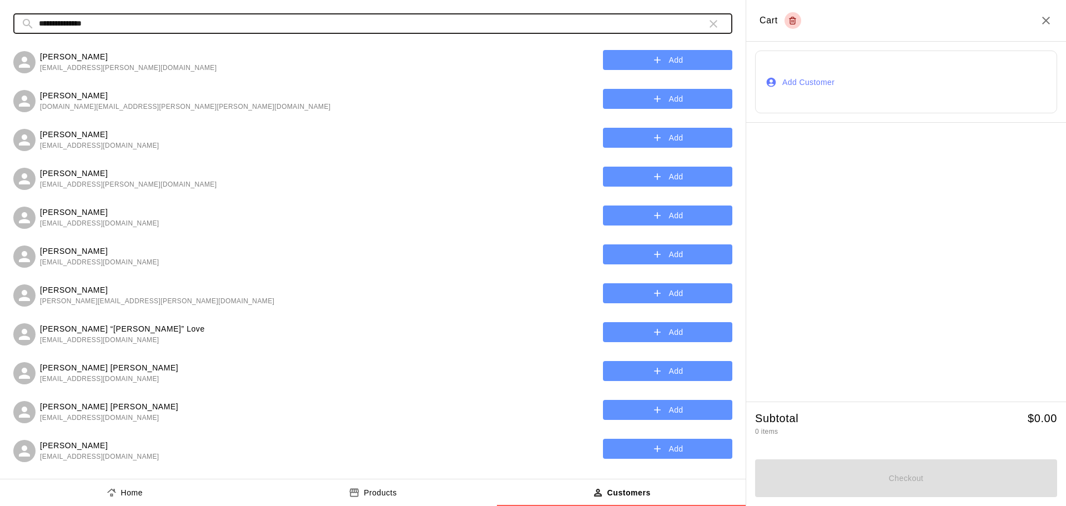
scroll to position [278, 0]
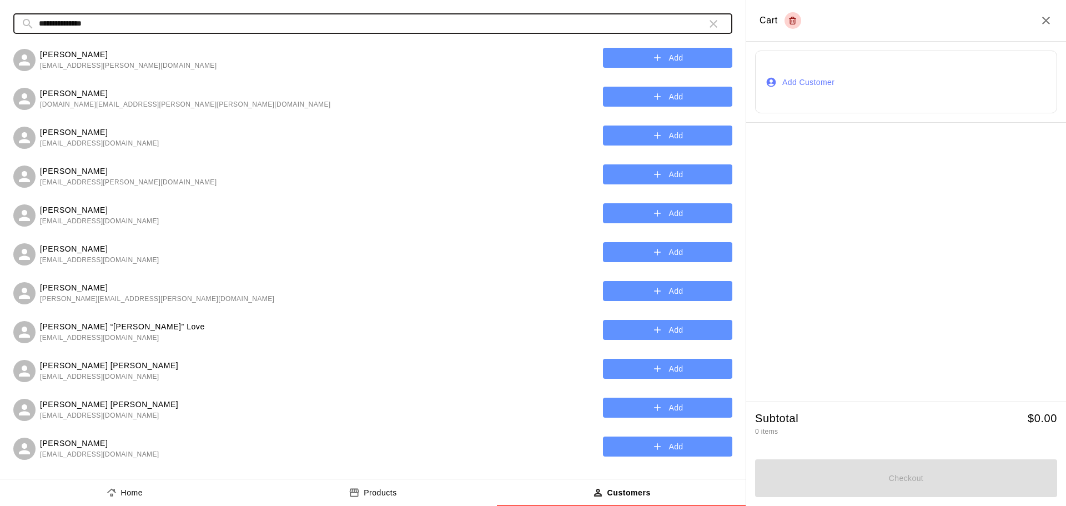
type input "**********"
click at [640, 250] on button "Add" at bounding box center [667, 252] width 129 height 21
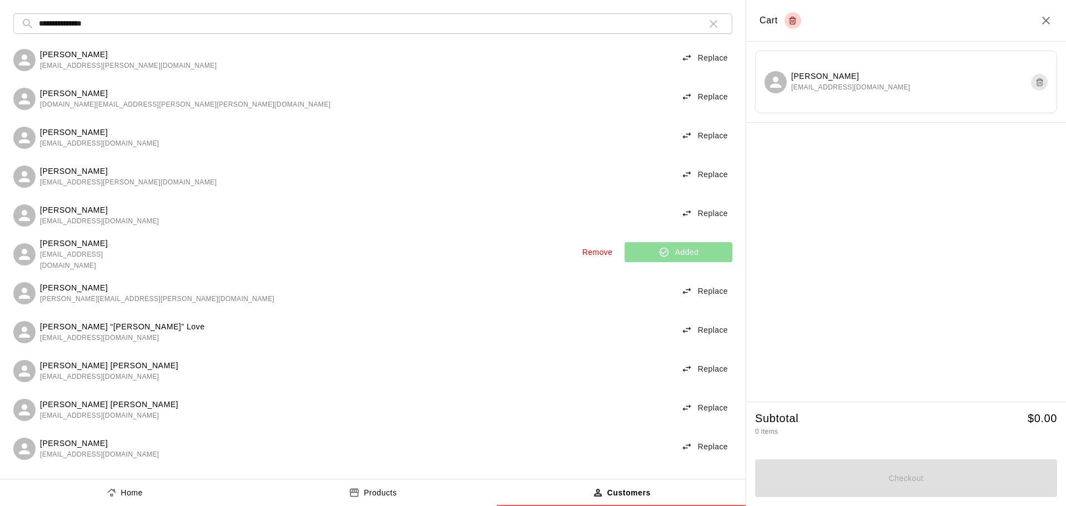
click at [376, 492] on p "Products" at bounding box center [380, 493] width 33 height 12
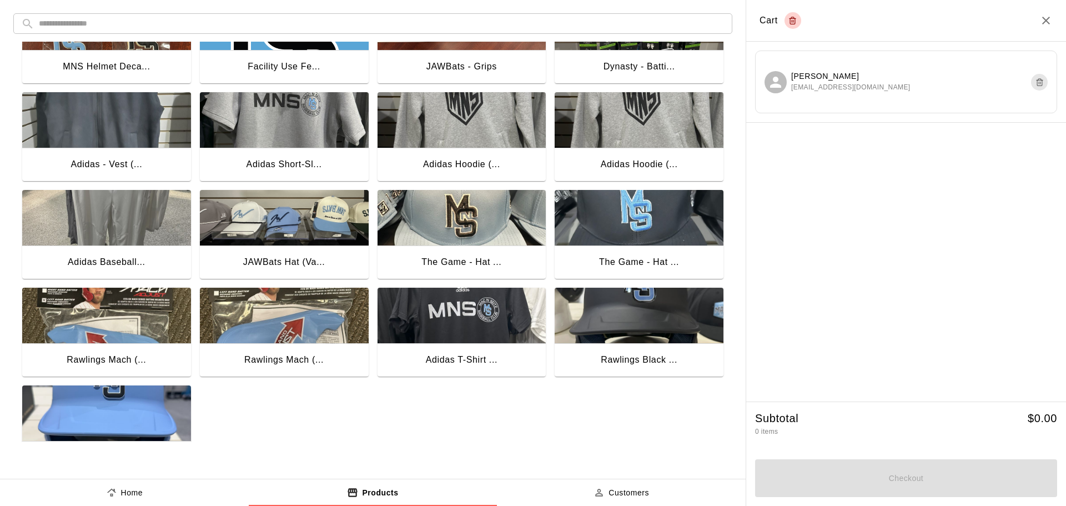
scroll to position [879, 0]
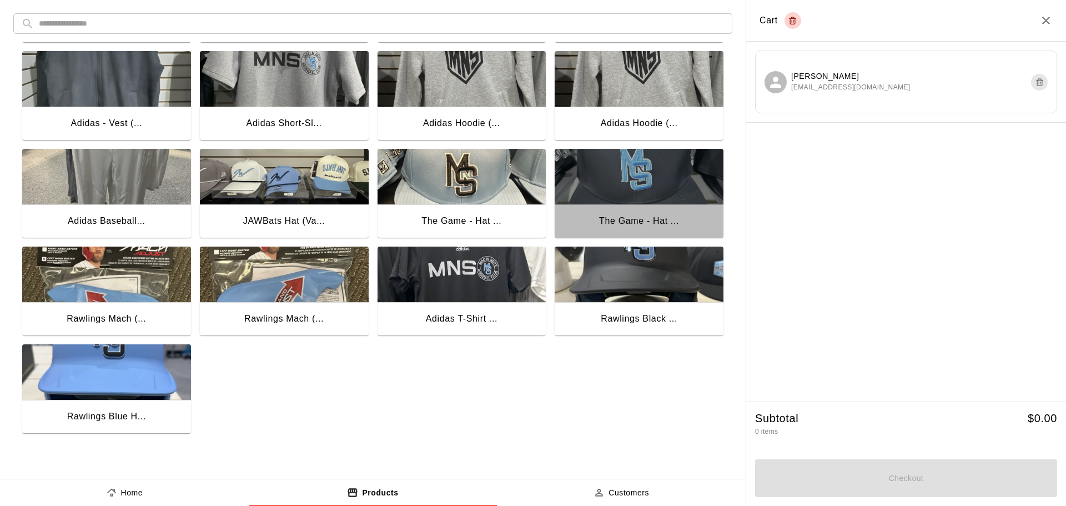
click at [616, 195] on img "button" at bounding box center [639, 177] width 169 height 56
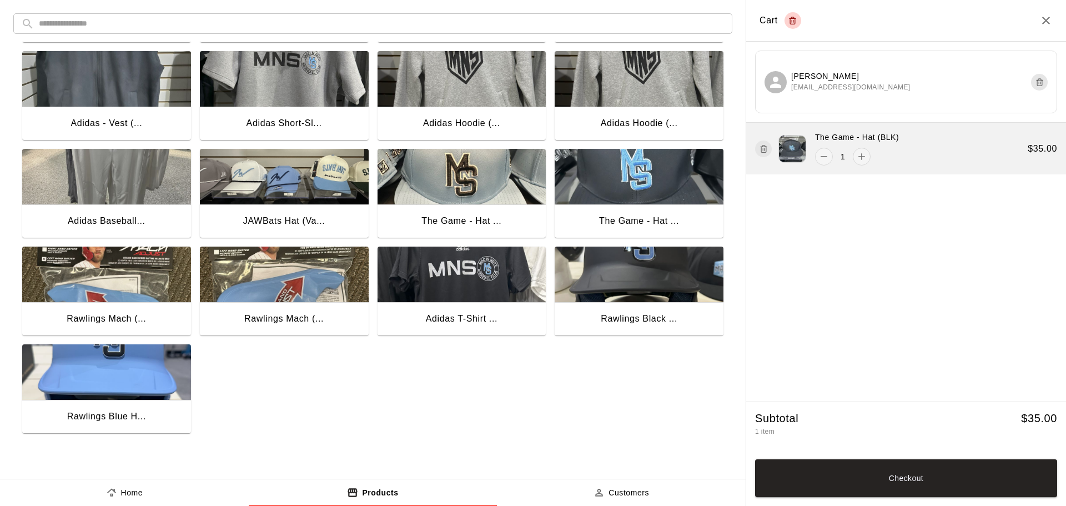
click at [763, 147] on icon "button" at bounding box center [764, 148] width 8 height 13
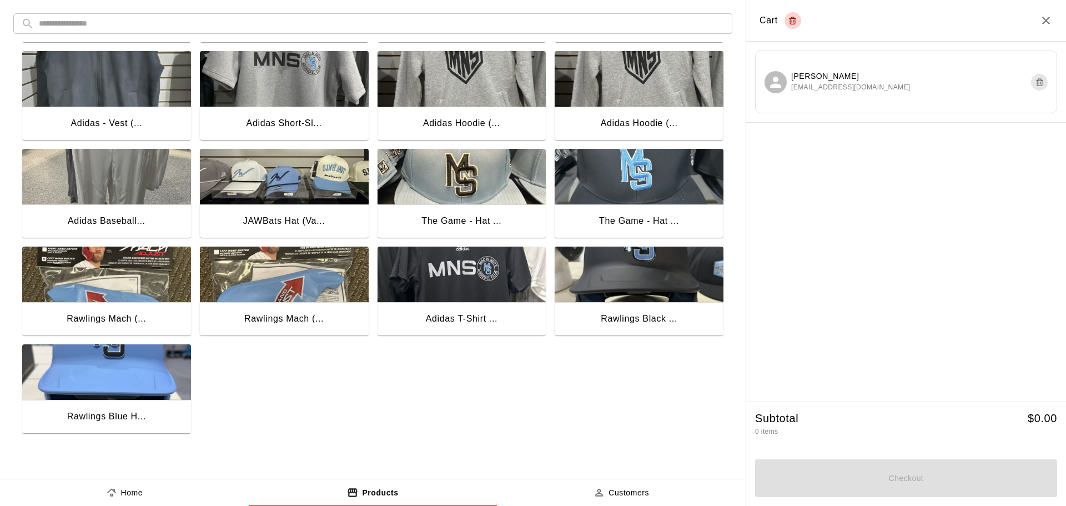
click at [648, 299] on img "button" at bounding box center [639, 275] width 169 height 56
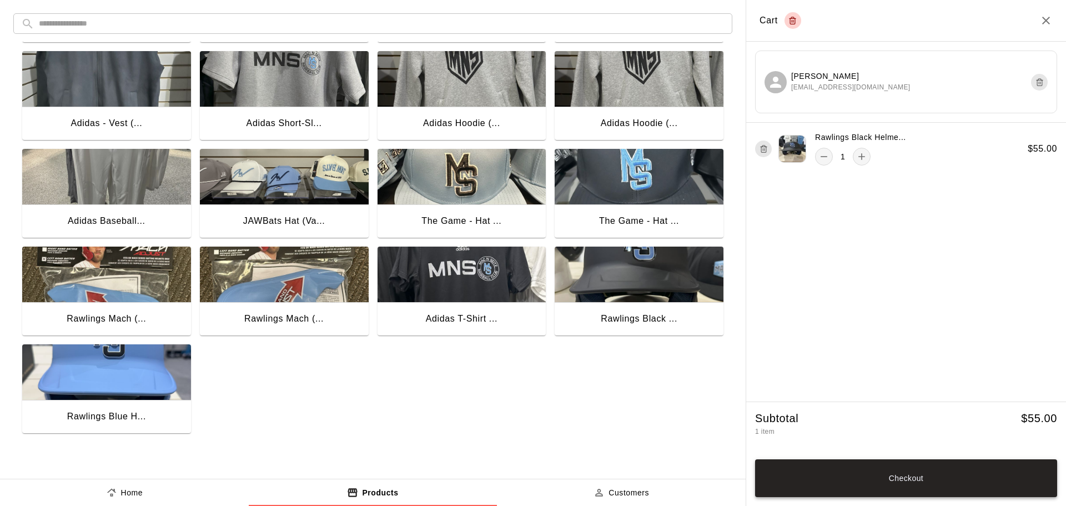
click at [853, 473] on button "Checkout" at bounding box center [906, 478] width 302 height 38
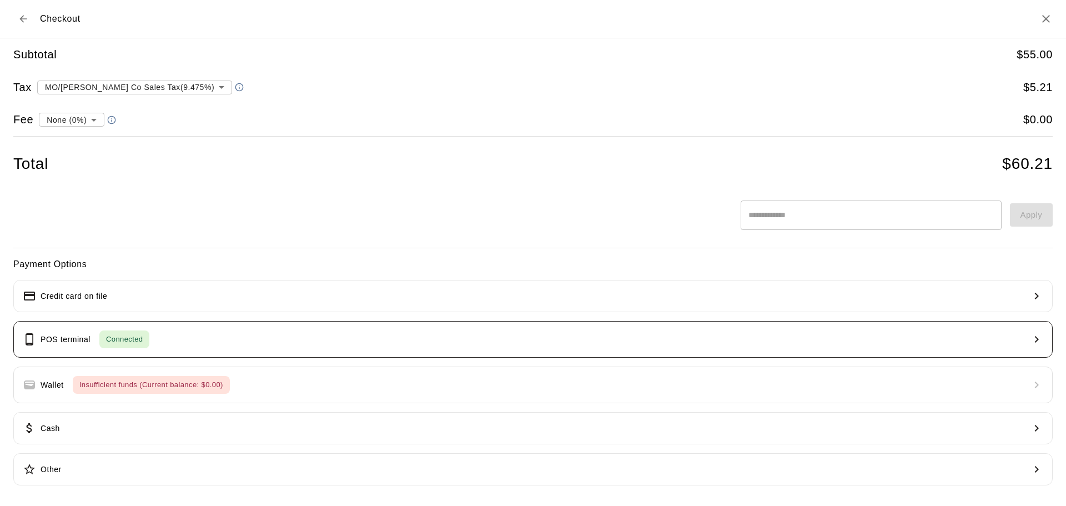
click at [279, 339] on button "POS terminal Connected" at bounding box center [532, 339] width 1039 height 37
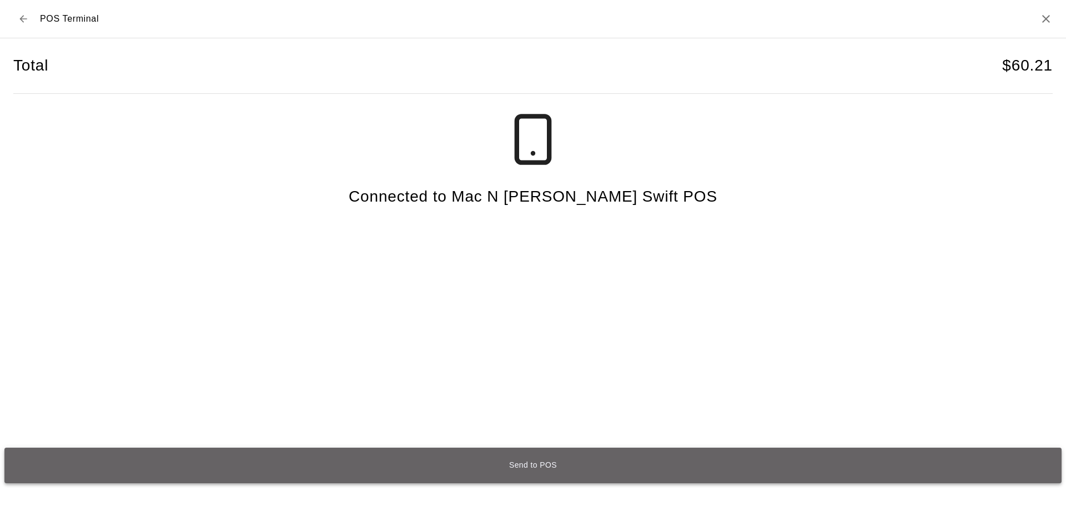
click at [541, 465] on button "Send to POS" at bounding box center [532, 466] width 1057 height 36
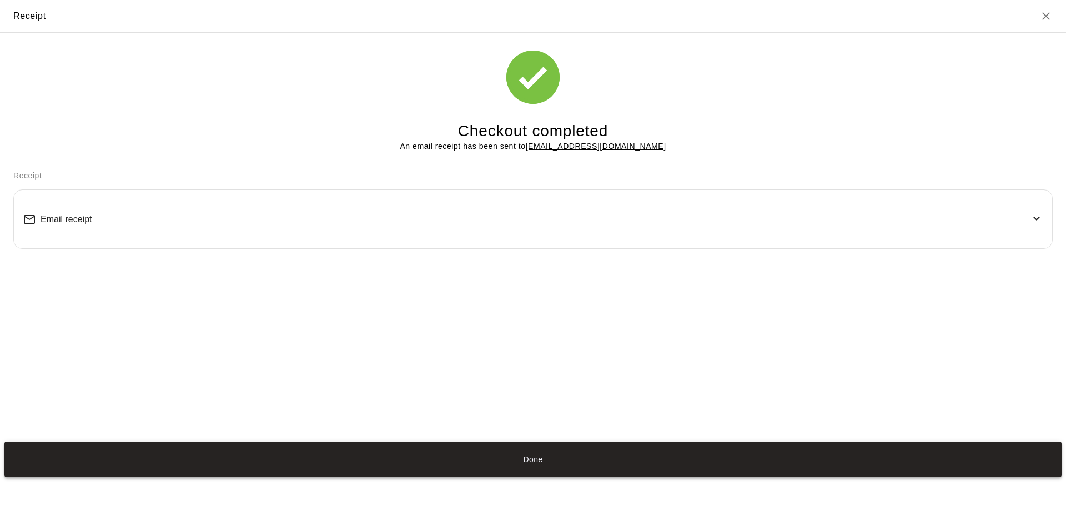
click at [532, 463] on button "Done" at bounding box center [532, 459] width 1057 height 36
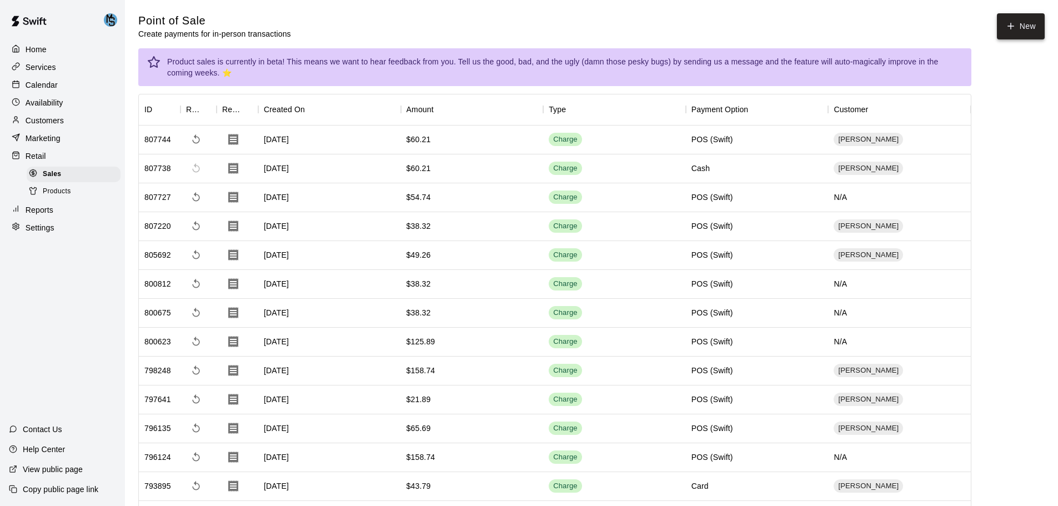
click at [1013, 24] on icon "button" at bounding box center [1011, 26] width 10 height 10
